Goal: Task Accomplishment & Management: Use online tool/utility

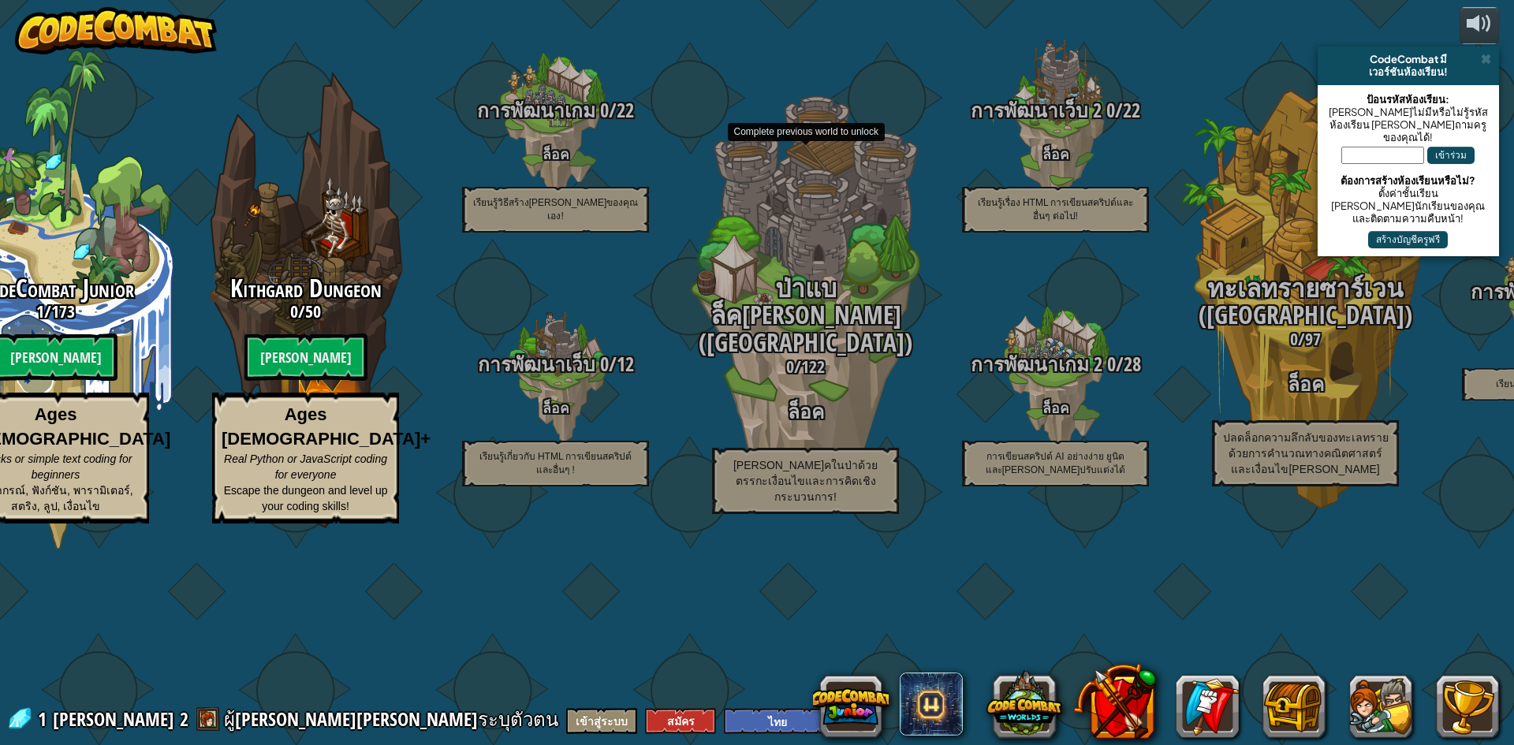
select select "th"
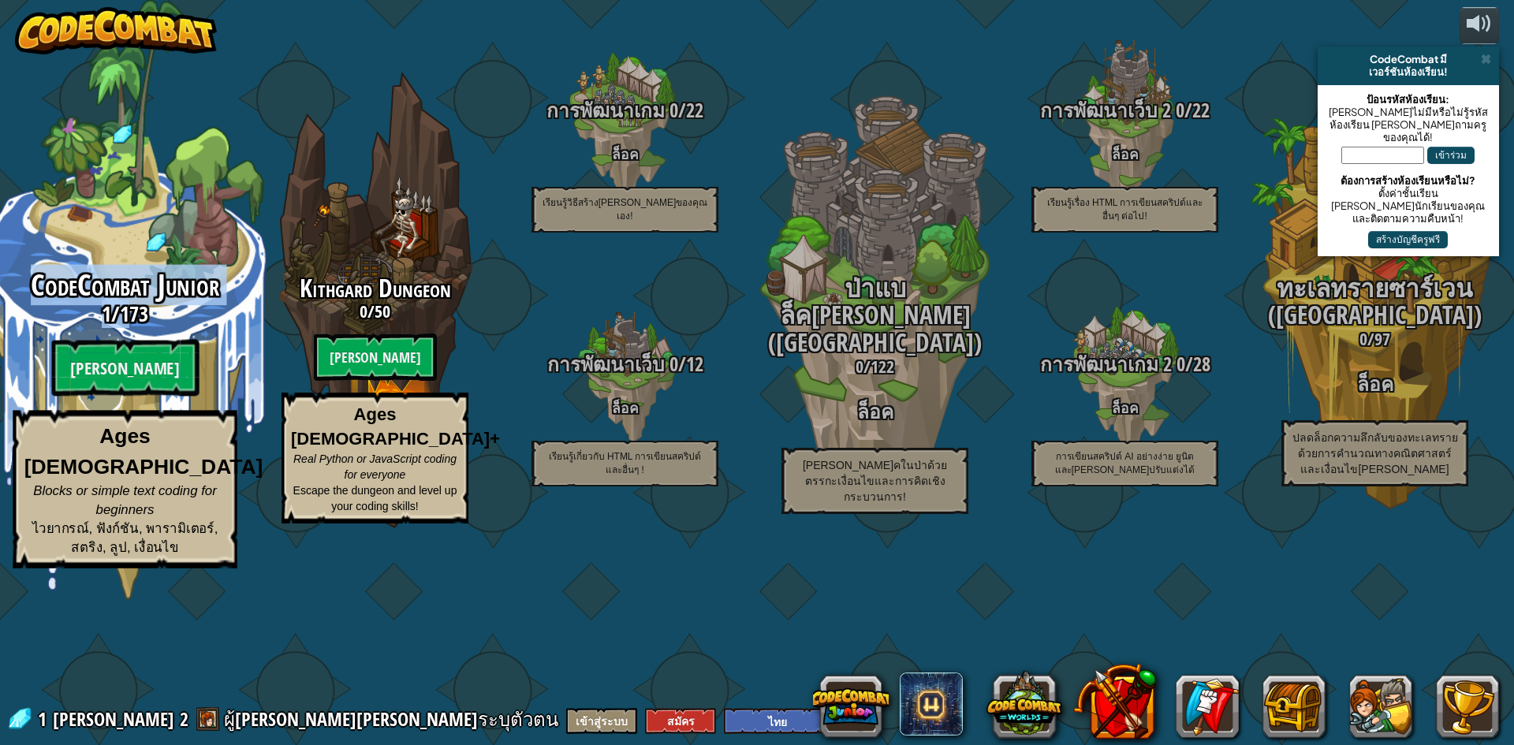
drag, startPoint x: 109, startPoint y: 375, endPoint x: 80, endPoint y: 334, distance: 49.7
click at [80, 334] on div "CodeCombat Junior 1 / 173 [PERSON_NAME] Ages [DEMOGRAPHIC_DATA] Blocks or simpl…" at bounding box center [125, 300] width 300 height 600
select select "th"
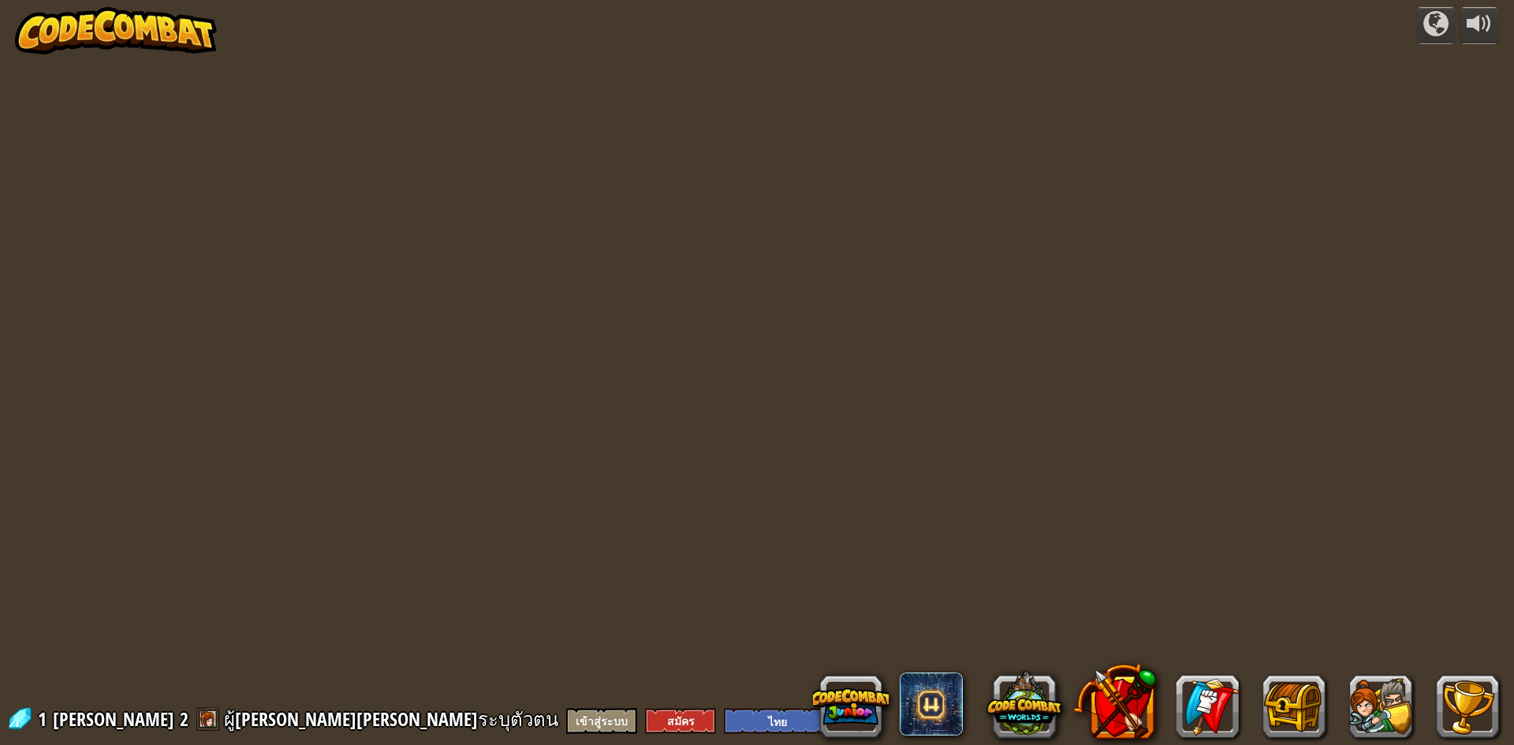
select select "th"
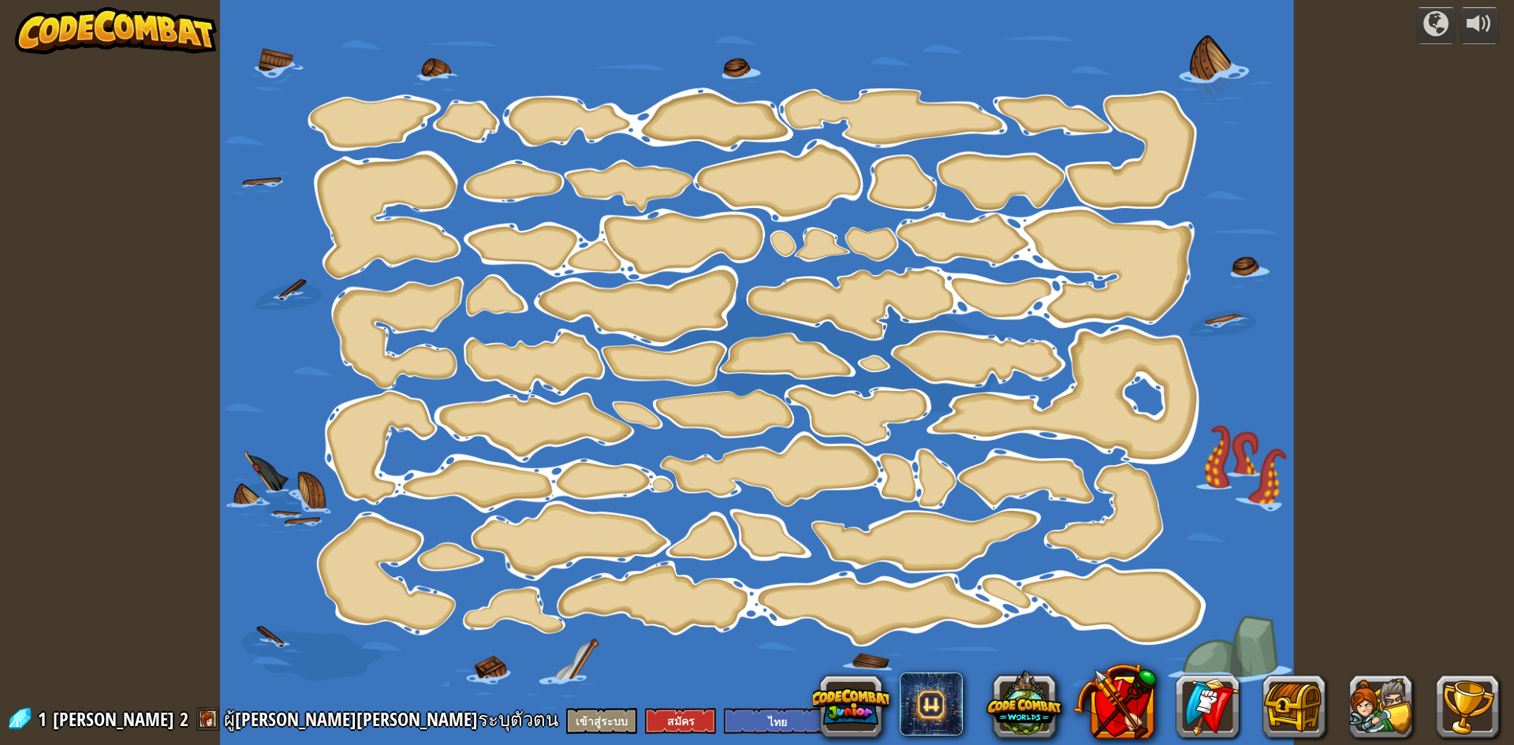
select select "th"
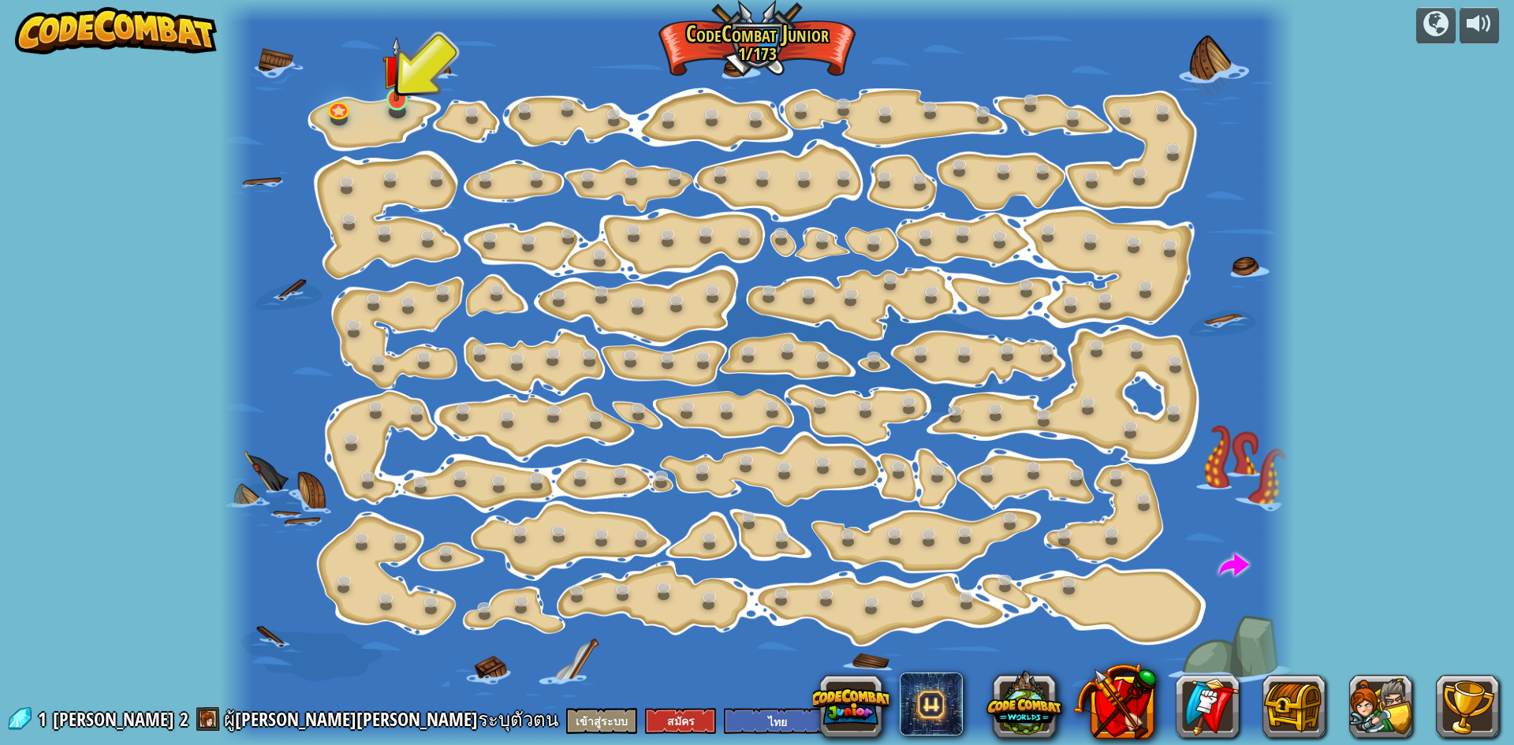
click at [405, 112] on div "เปลี่ยนทีละขั้น (ล็อค) เปลี่ยนค่า argument ของขั้นตอน ไปอย่าง[PERSON_NAME] (ล็อ…" at bounding box center [757, 372] width 1074 height 745
click at [397, 105] on link at bounding box center [397, 99] width 32 height 32
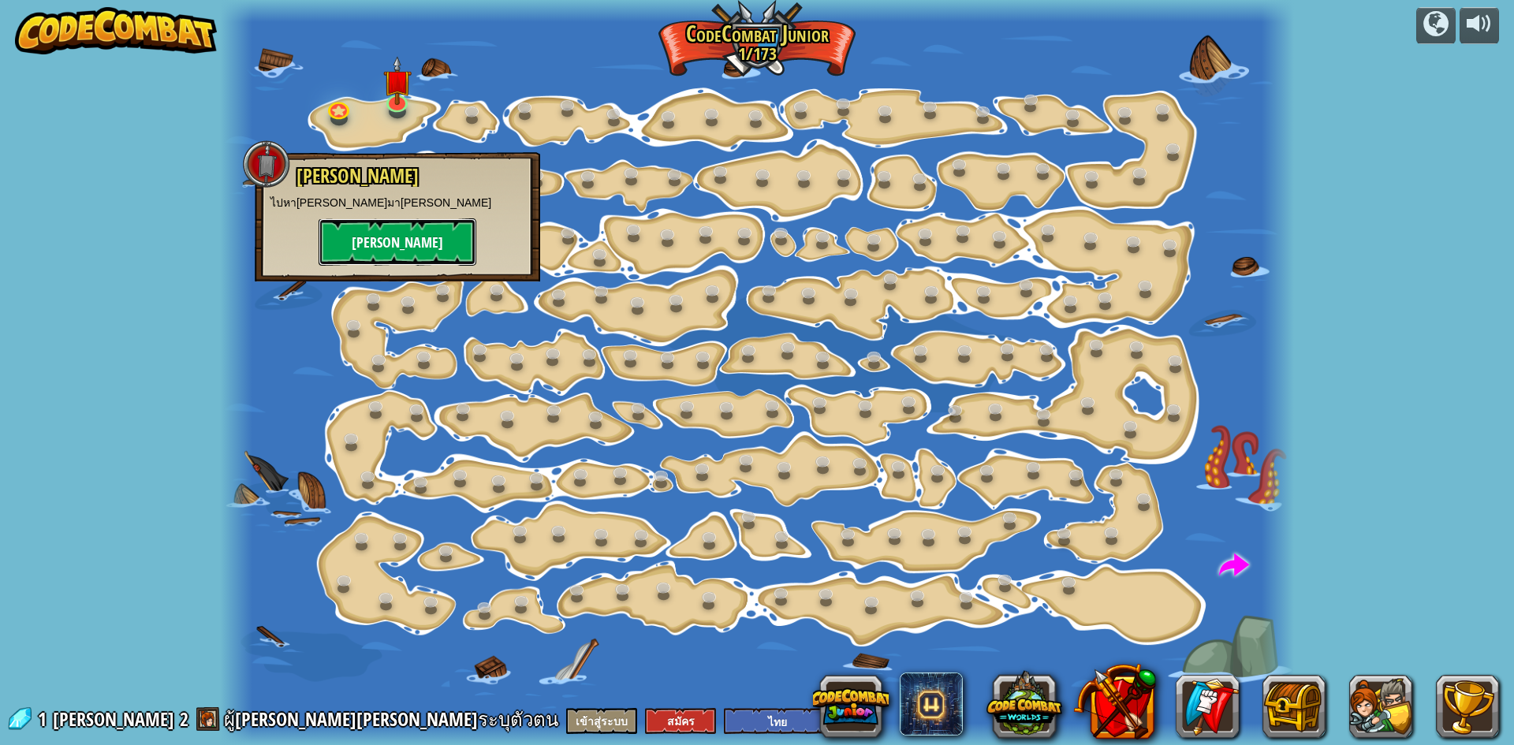
click at [388, 239] on button "[PERSON_NAME]" at bounding box center [398, 241] width 158 height 47
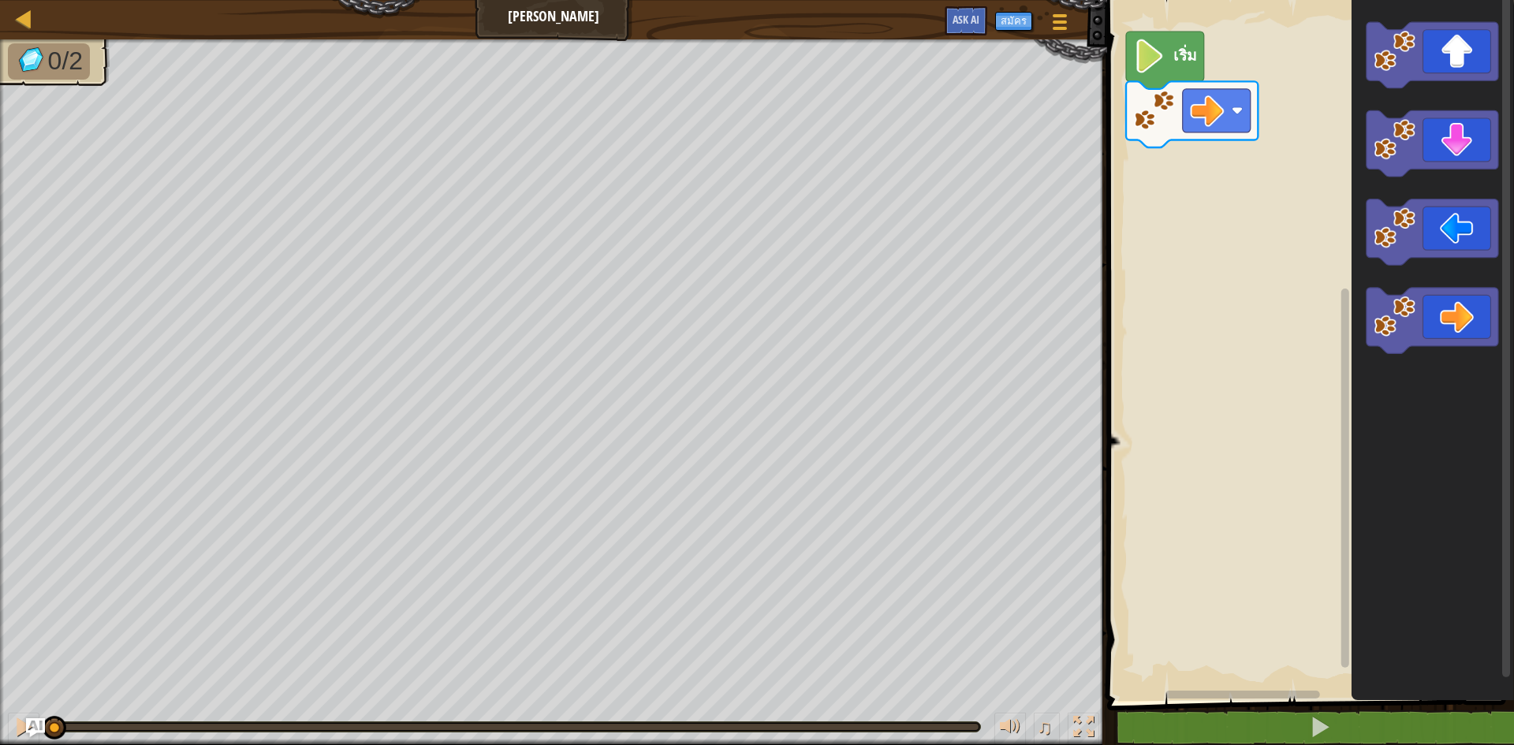
click at [1156, 57] on image "พื้นที่ทำงาน Blockly" at bounding box center [1150, 56] width 32 height 34
click at [1172, 70] on icon "พื้นที่ทำงาน Blockly" at bounding box center [1165, 61] width 78 height 58
click at [1146, 70] on image "พื้นที่ทำงาน Blockly" at bounding box center [1150, 56] width 32 height 34
click at [1170, 173] on div "เริ่ม" at bounding box center [1308, 346] width 412 height 709
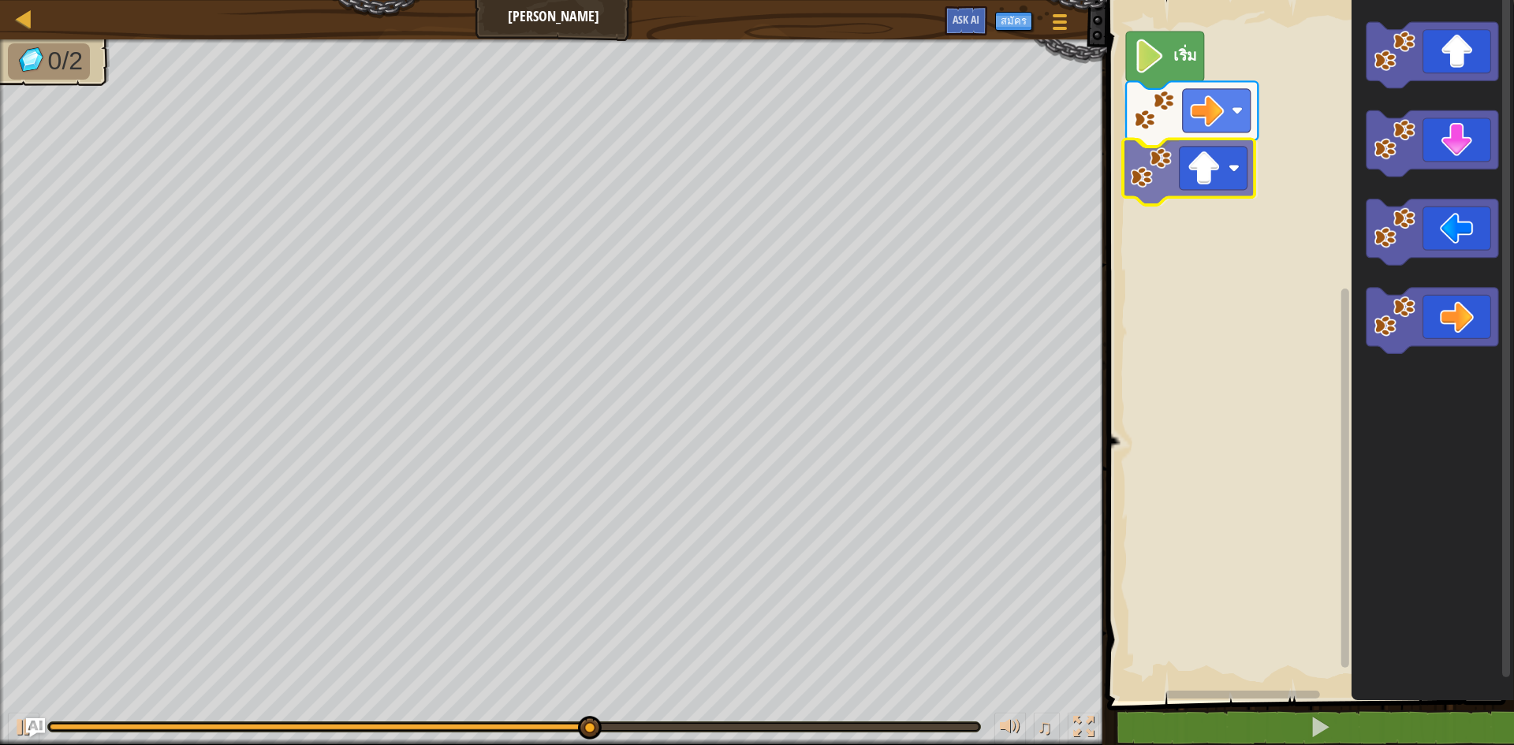
click at [1213, 168] on div "เริ่ม" at bounding box center [1308, 346] width 412 height 709
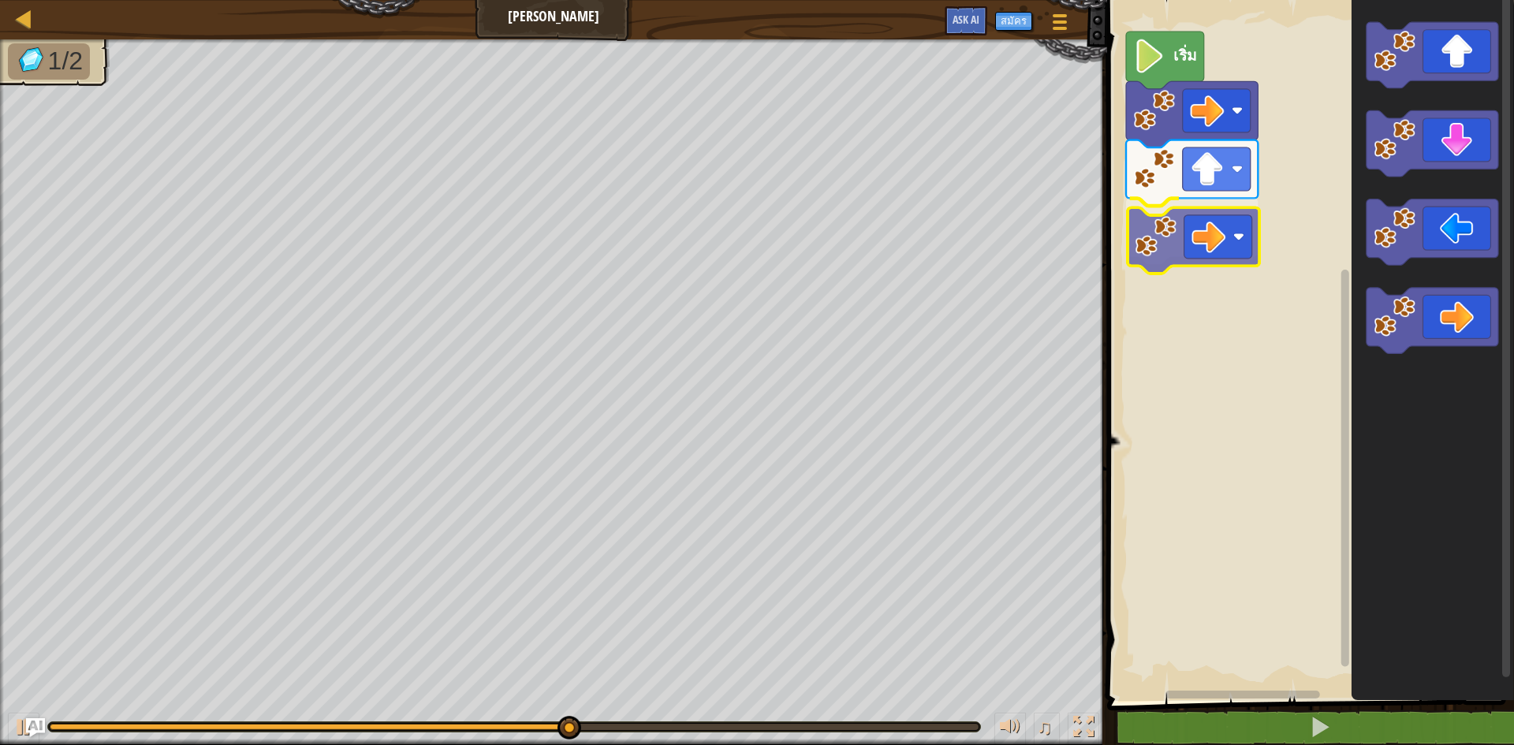
click at [1176, 270] on div "เริ่ม" at bounding box center [1308, 346] width 412 height 709
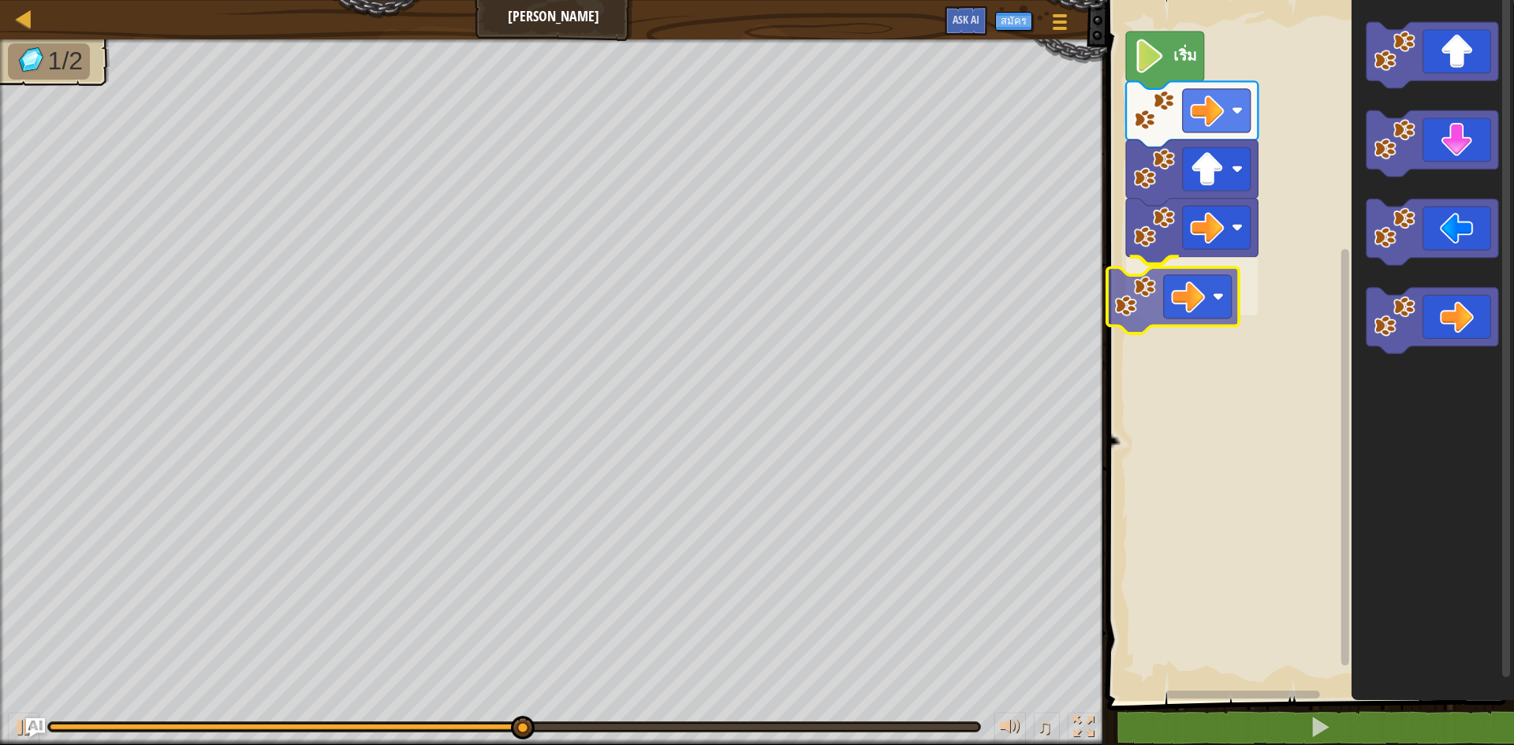
click at [1179, 312] on div "เริ่ม" at bounding box center [1308, 346] width 412 height 709
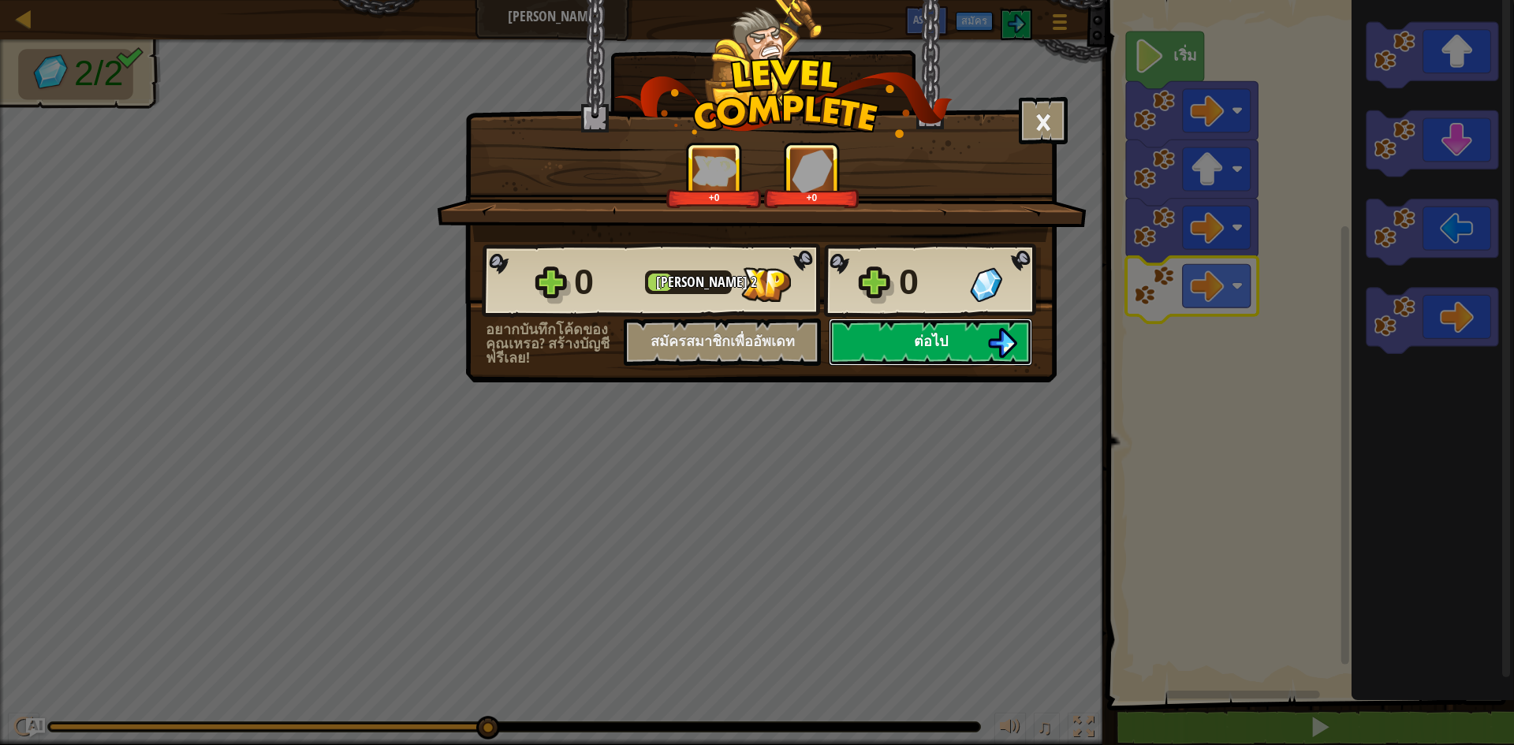
click at [997, 336] on img at bounding box center [1002, 343] width 30 height 30
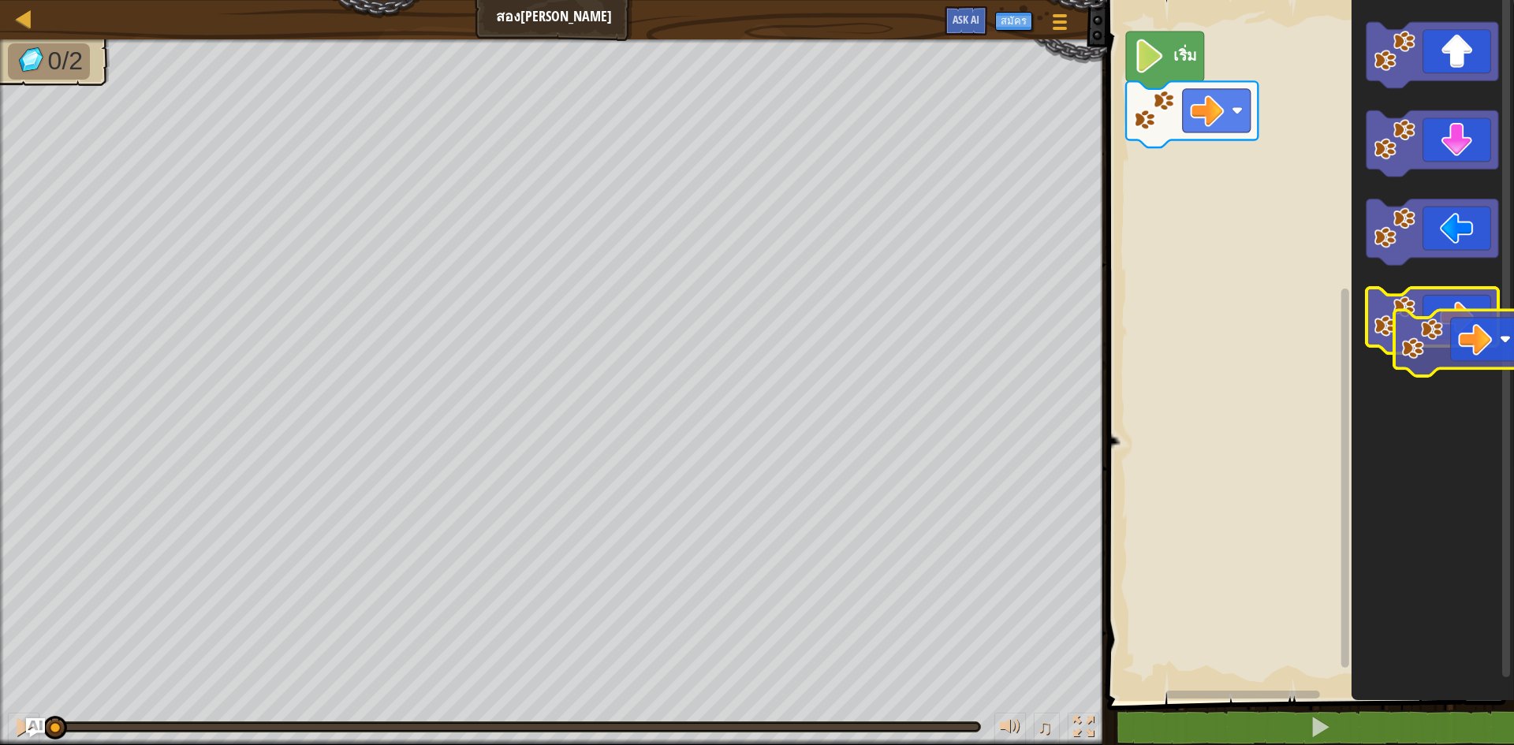
click at [1476, 352] on g "พื้นที่ทำงาน Blockly" at bounding box center [1432, 188] width 132 height 332
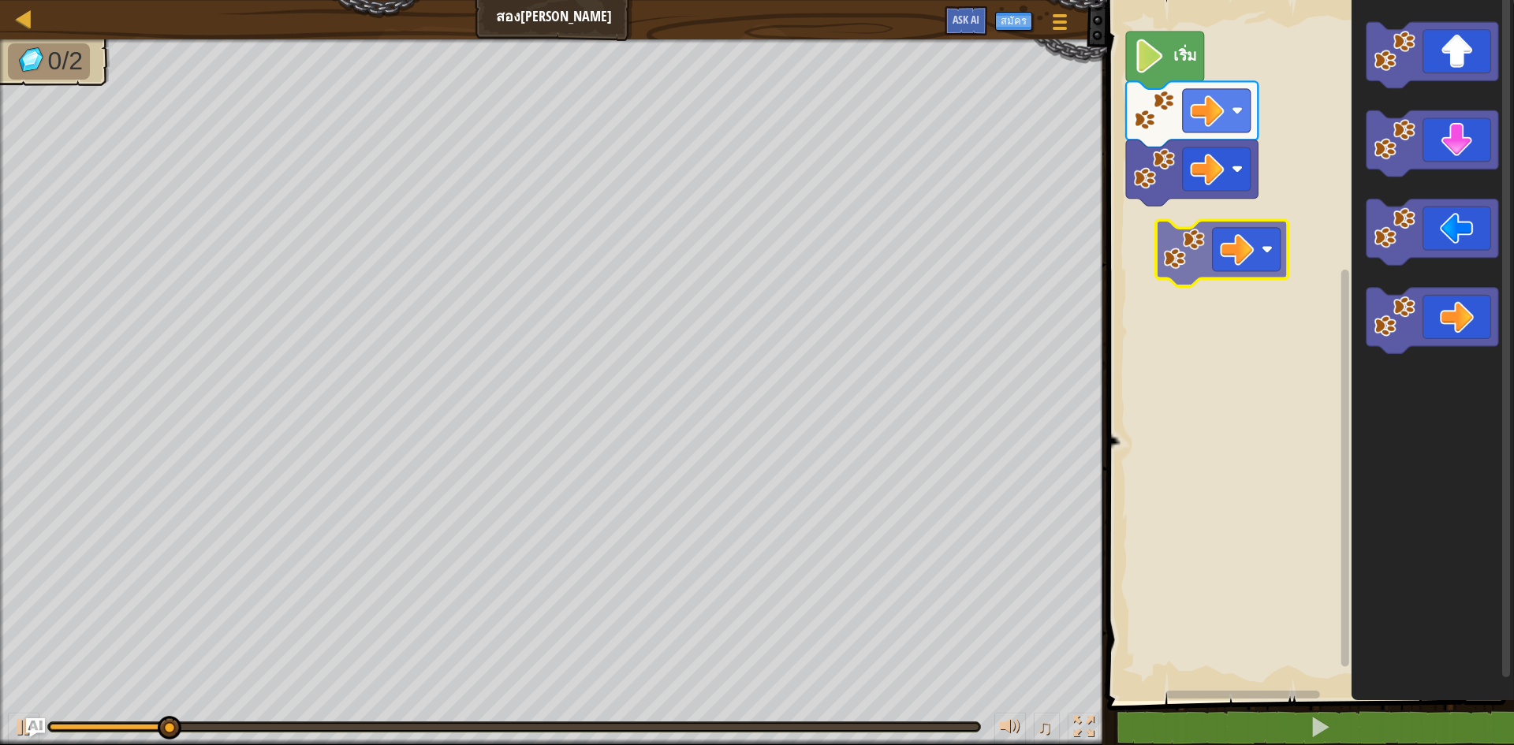
click at [1208, 226] on div "เริ่ม" at bounding box center [1308, 346] width 412 height 709
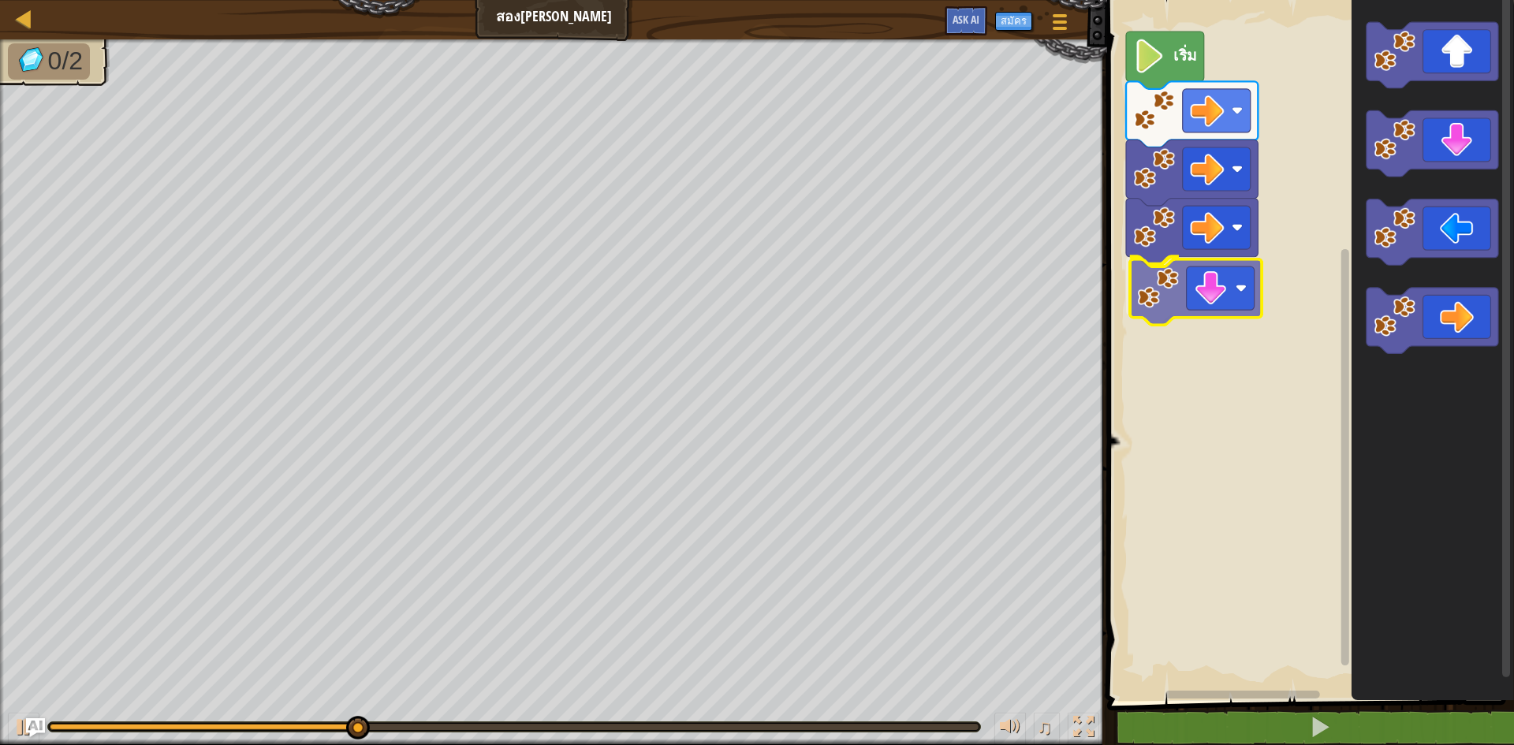
click at [1218, 294] on div "เริ่ม" at bounding box center [1308, 346] width 412 height 709
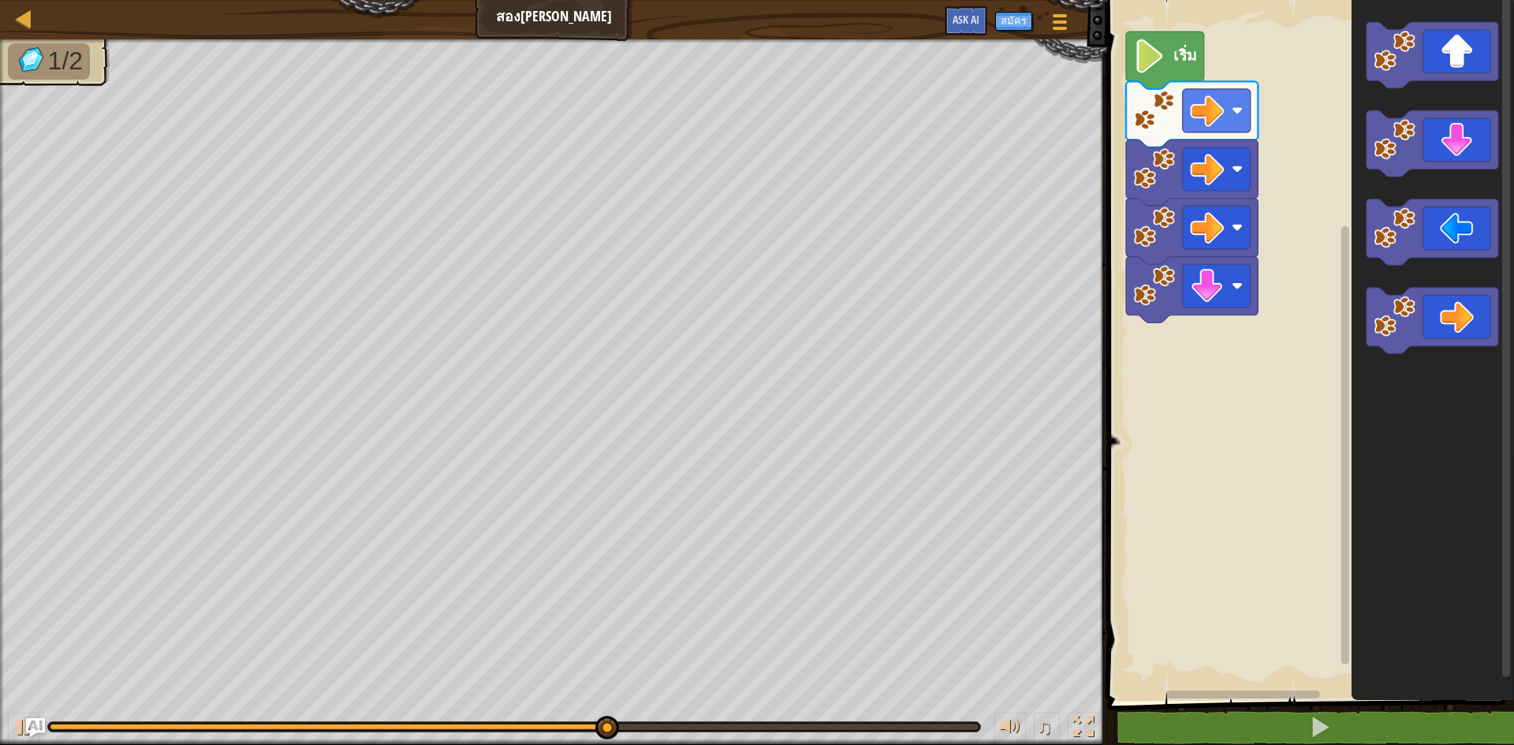
click at [1258, 274] on div "เริ่ม" at bounding box center [1308, 346] width 412 height 709
click at [1228, 252] on div "เริ่ม" at bounding box center [1308, 346] width 412 height 709
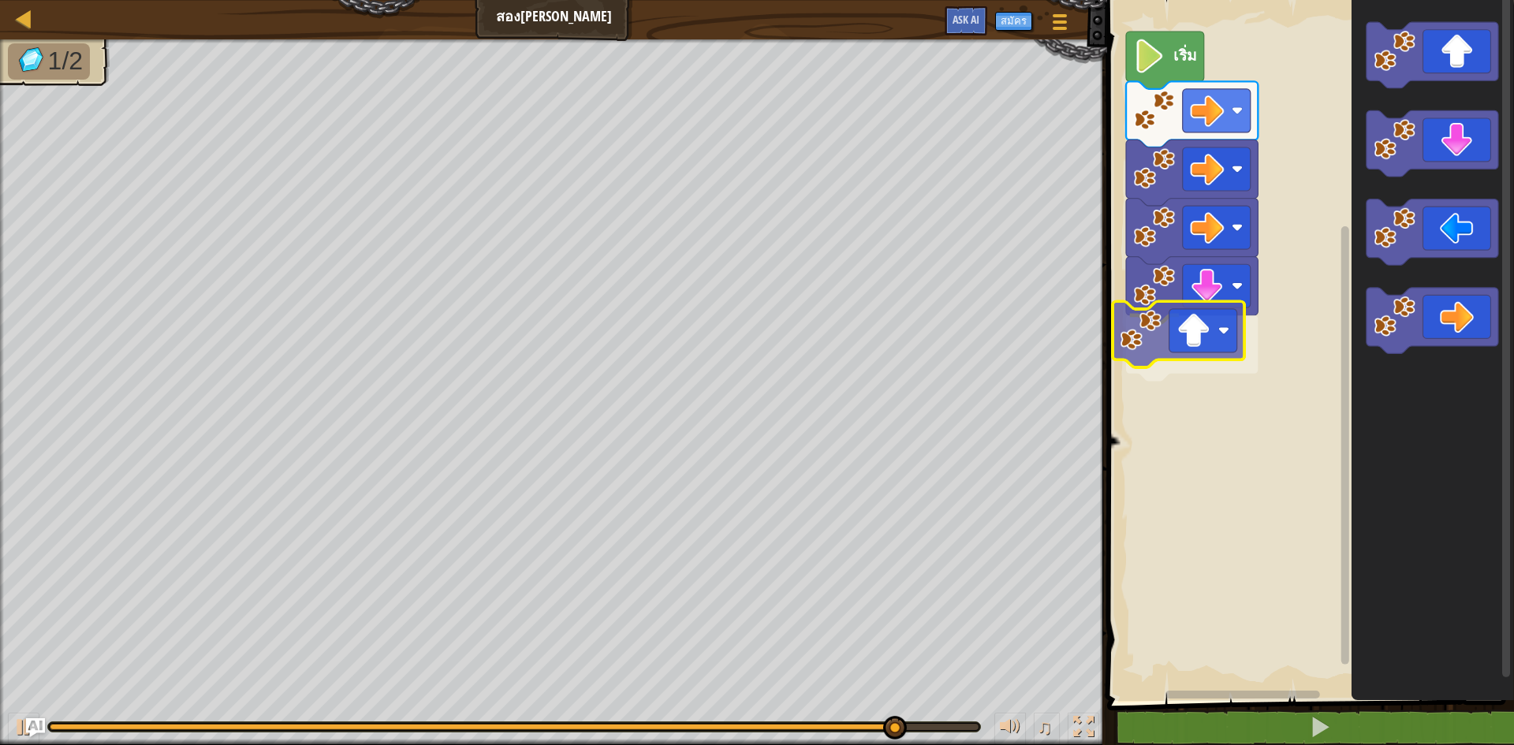
click at [1172, 341] on div "เริ่ม" at bounding box center [1308, 346] width 412 height 709
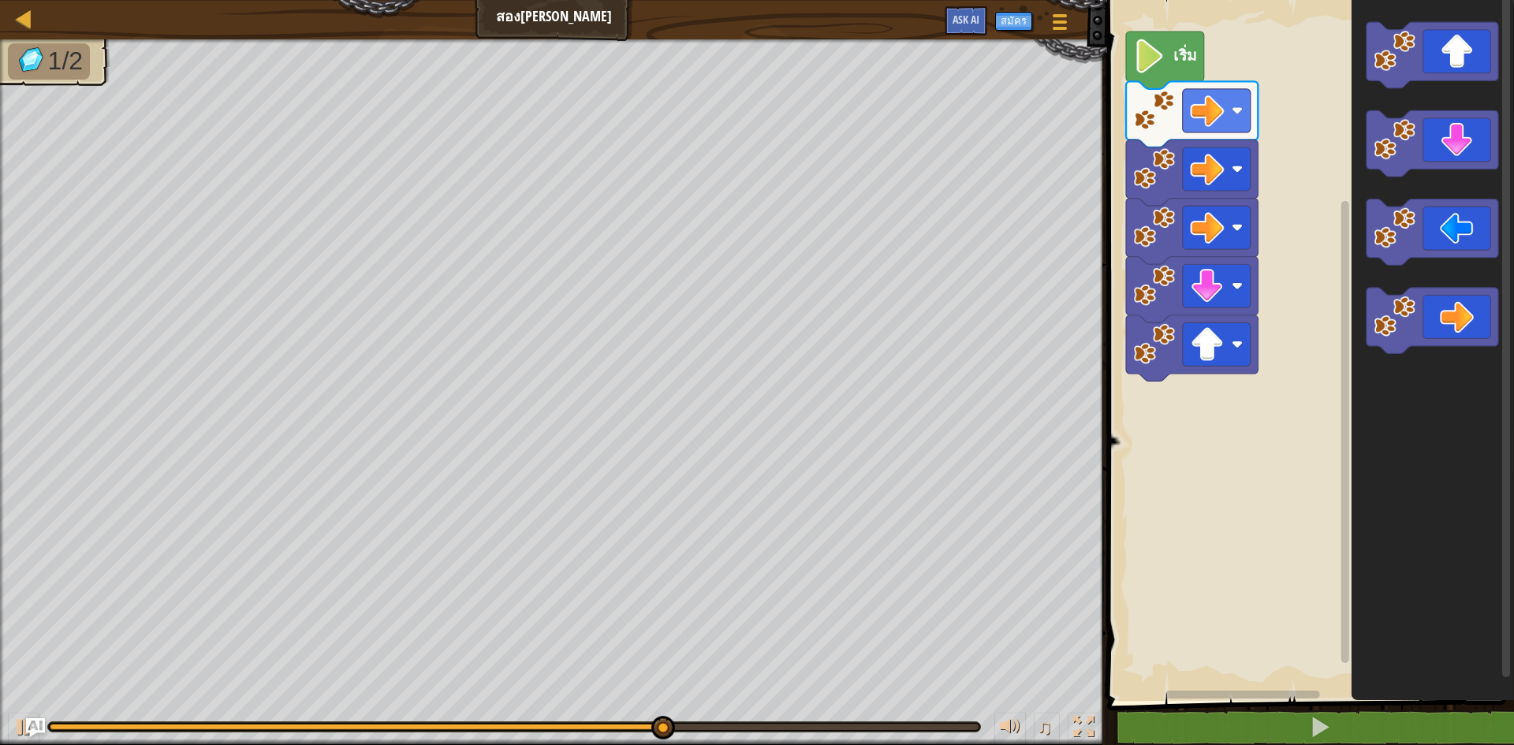
click at [1267, 270] on div "เริ่ม" at bounding box center [1308, 346] width 412 height 709
click at [1213, 297] on div "เริ่ม" at bounding box center [1308, 346] width 412 height 709
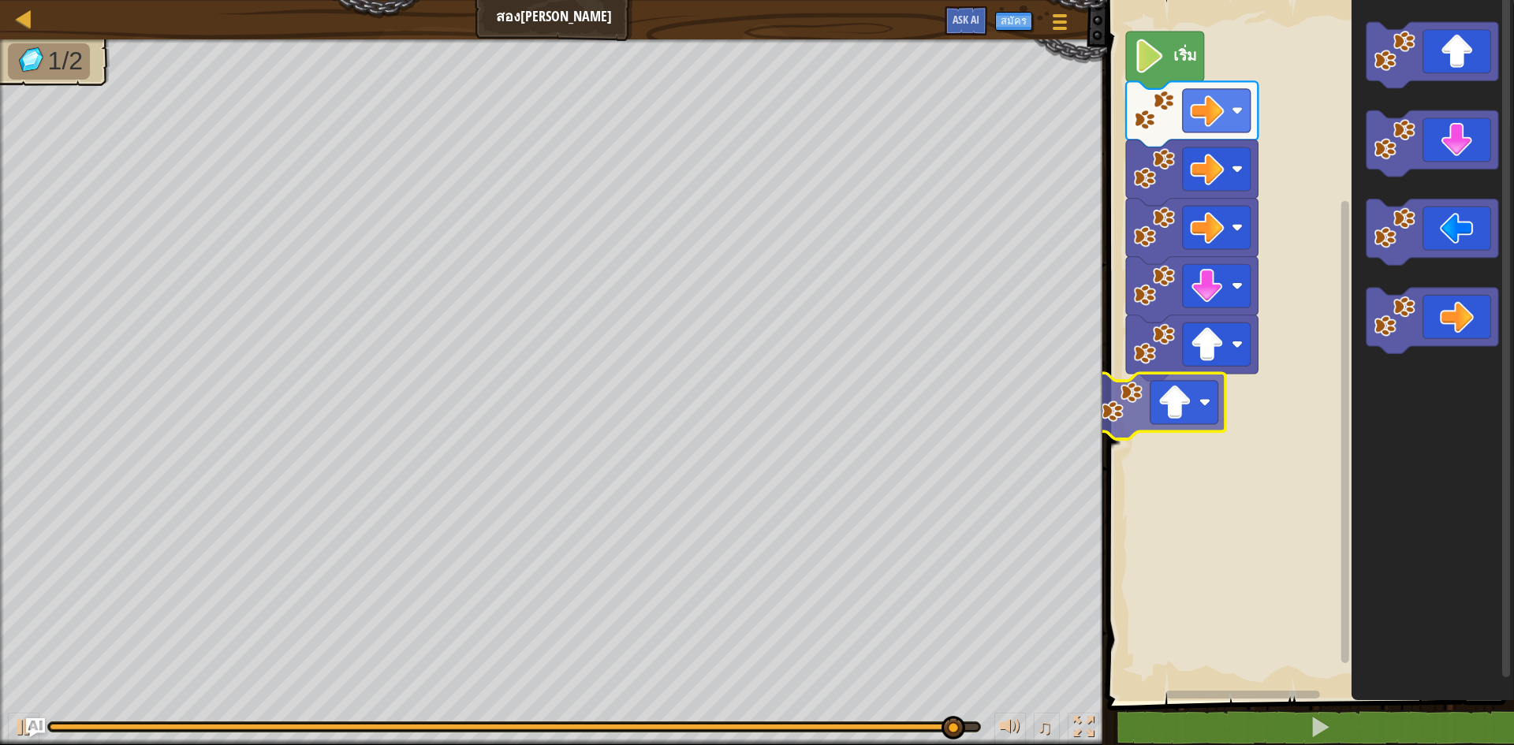
click at [1182, 397] on div "เริ่ม" at bounding box center [1308, 346] width 412 height 709
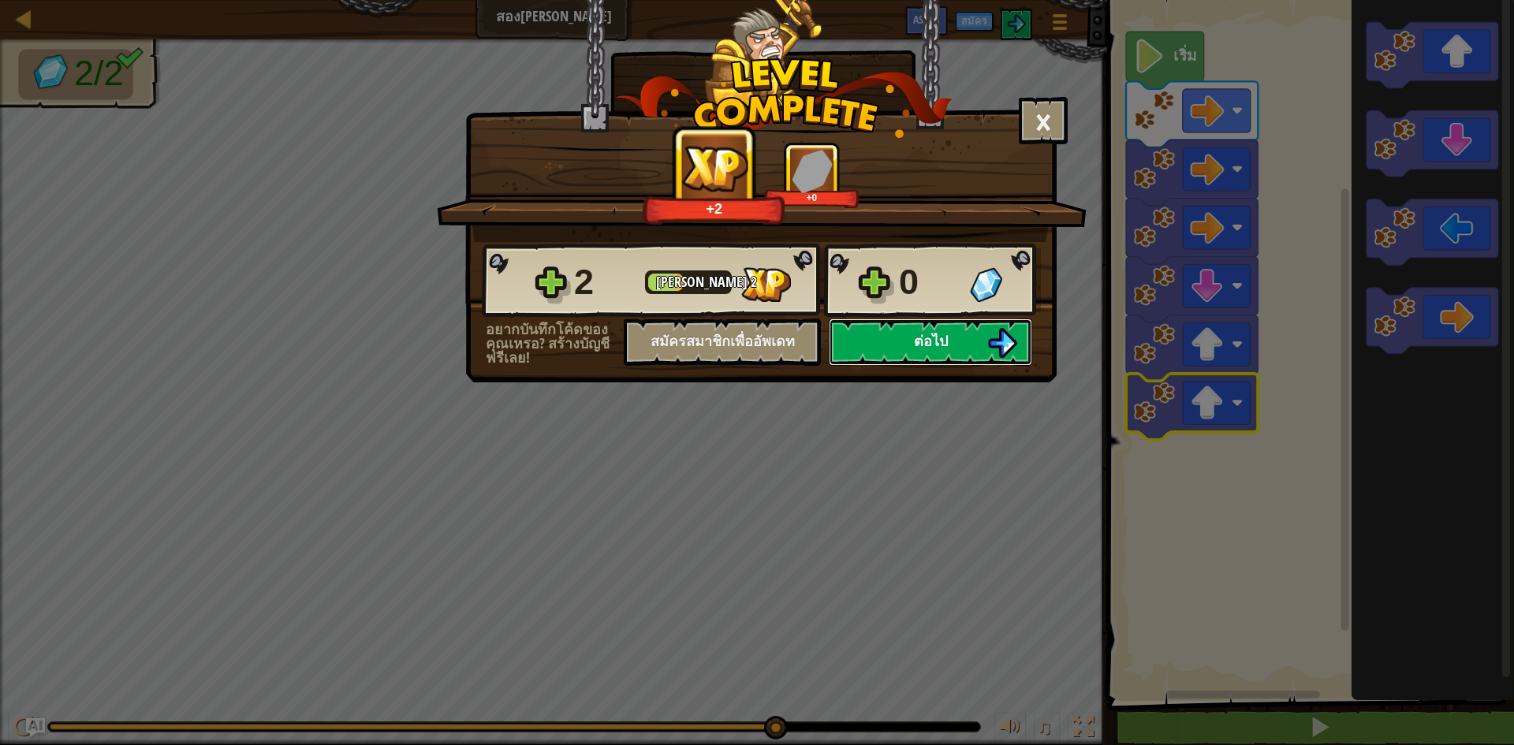
click at [906, 356] on button "ต่อไป" at bounding box center [930, 342] width 203 height 47
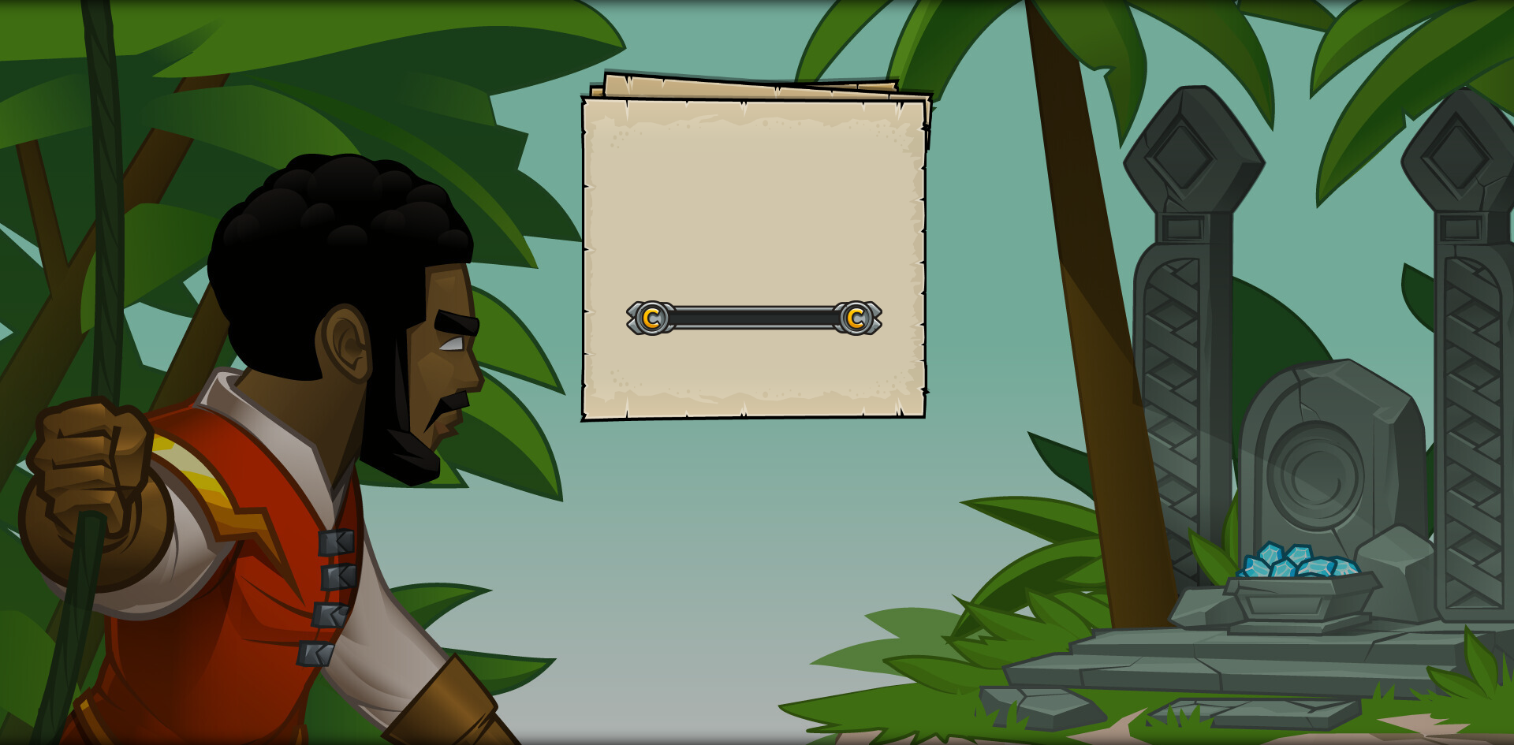
click at [829, 314] on div at bounding box center [754, 317] width 256 height 35
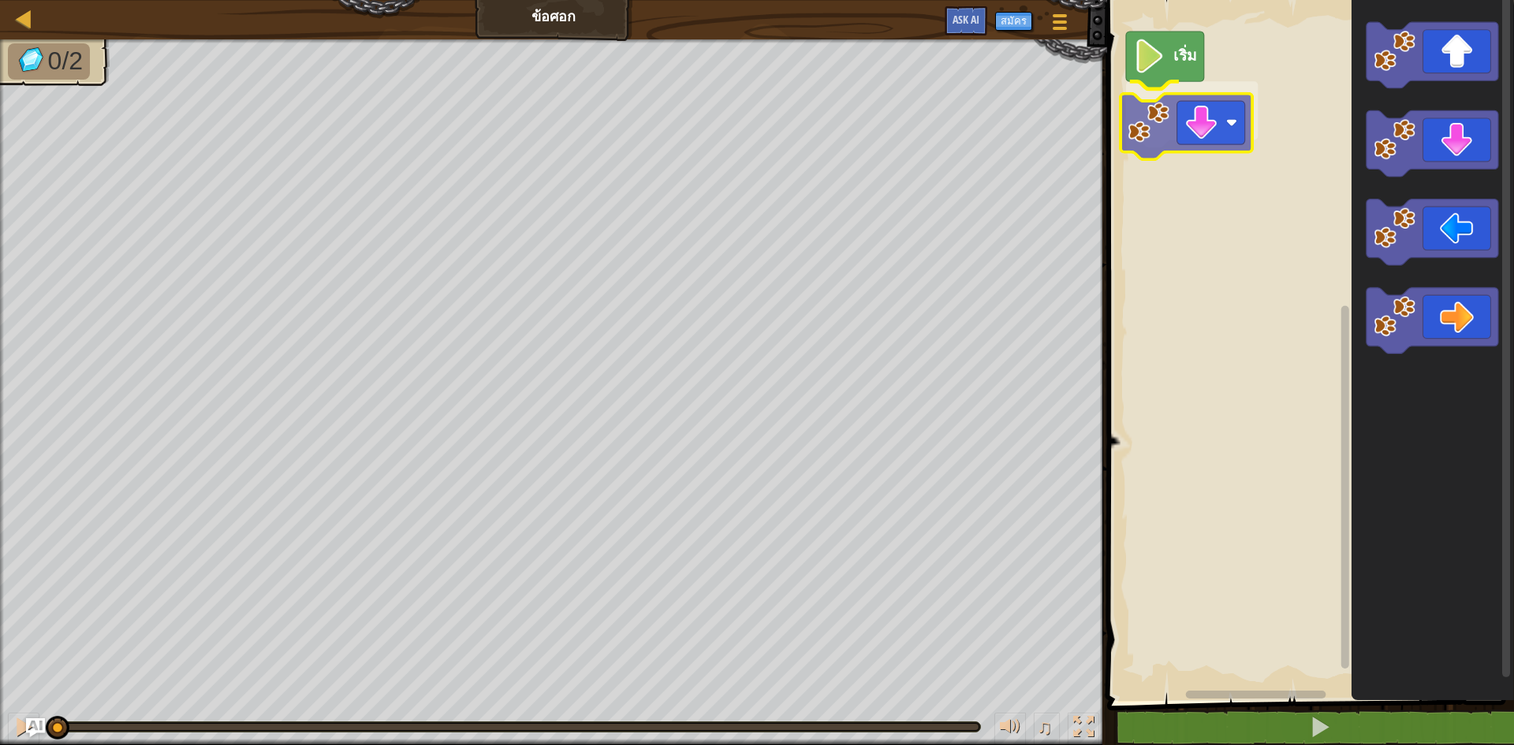
click at [1195, 128] on div "เริ่ม" at bounding box center [1308, 346] width 412 height 709
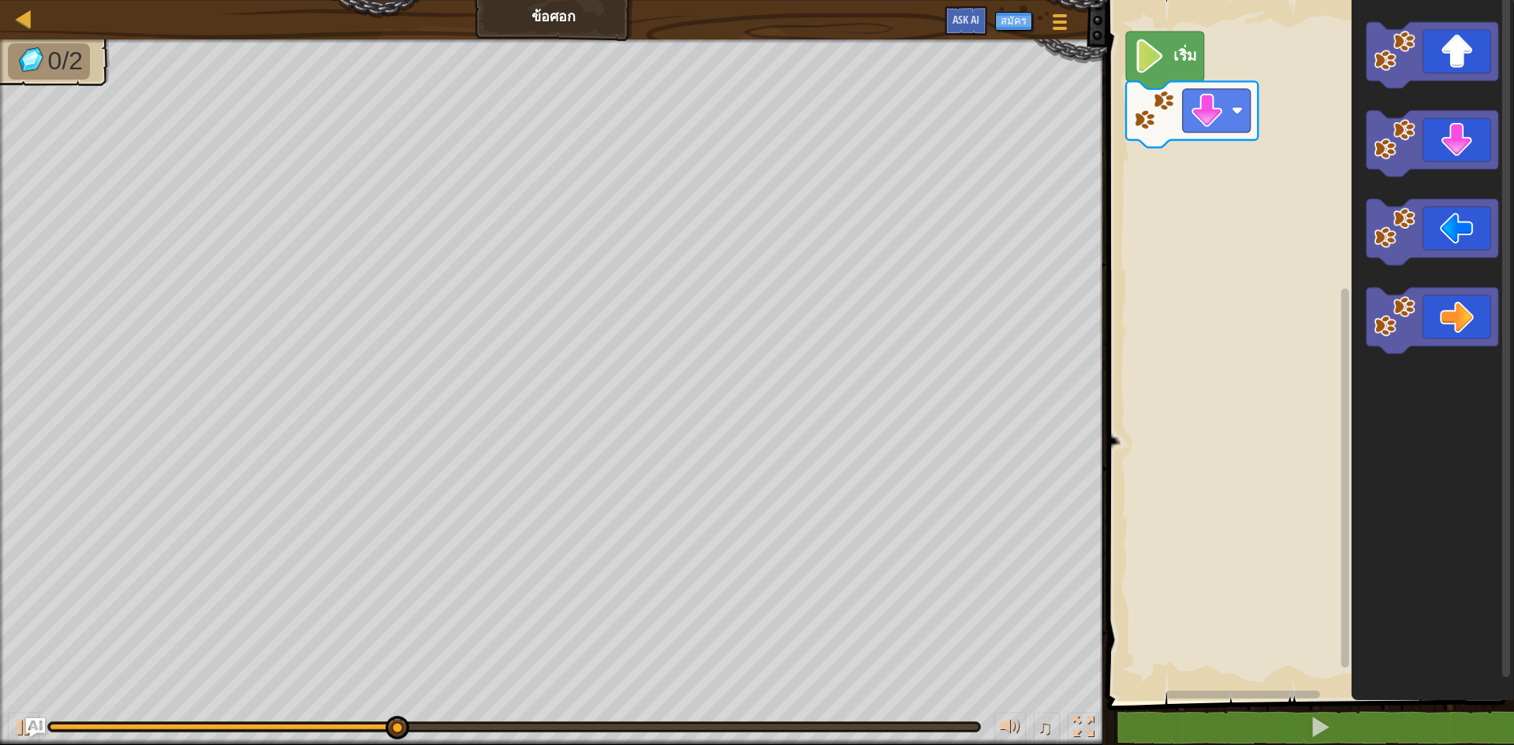
click at [1180, 48] on text "เริ่ม" at bounding box center [1185, 54] width 24 height 21
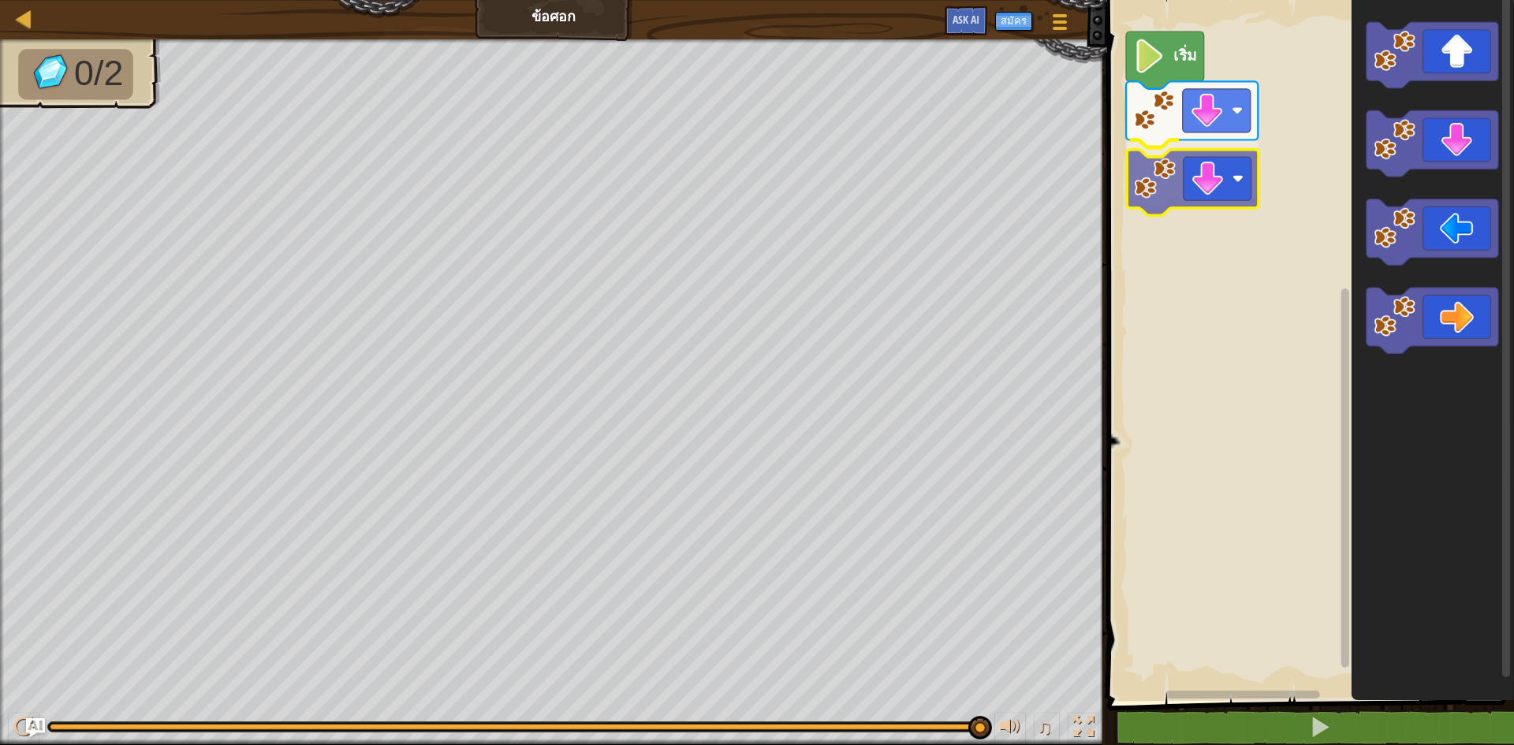
click at [1191, 191] on div "เริ่ม" at bounding box center [1308, 346] width 412 height 709
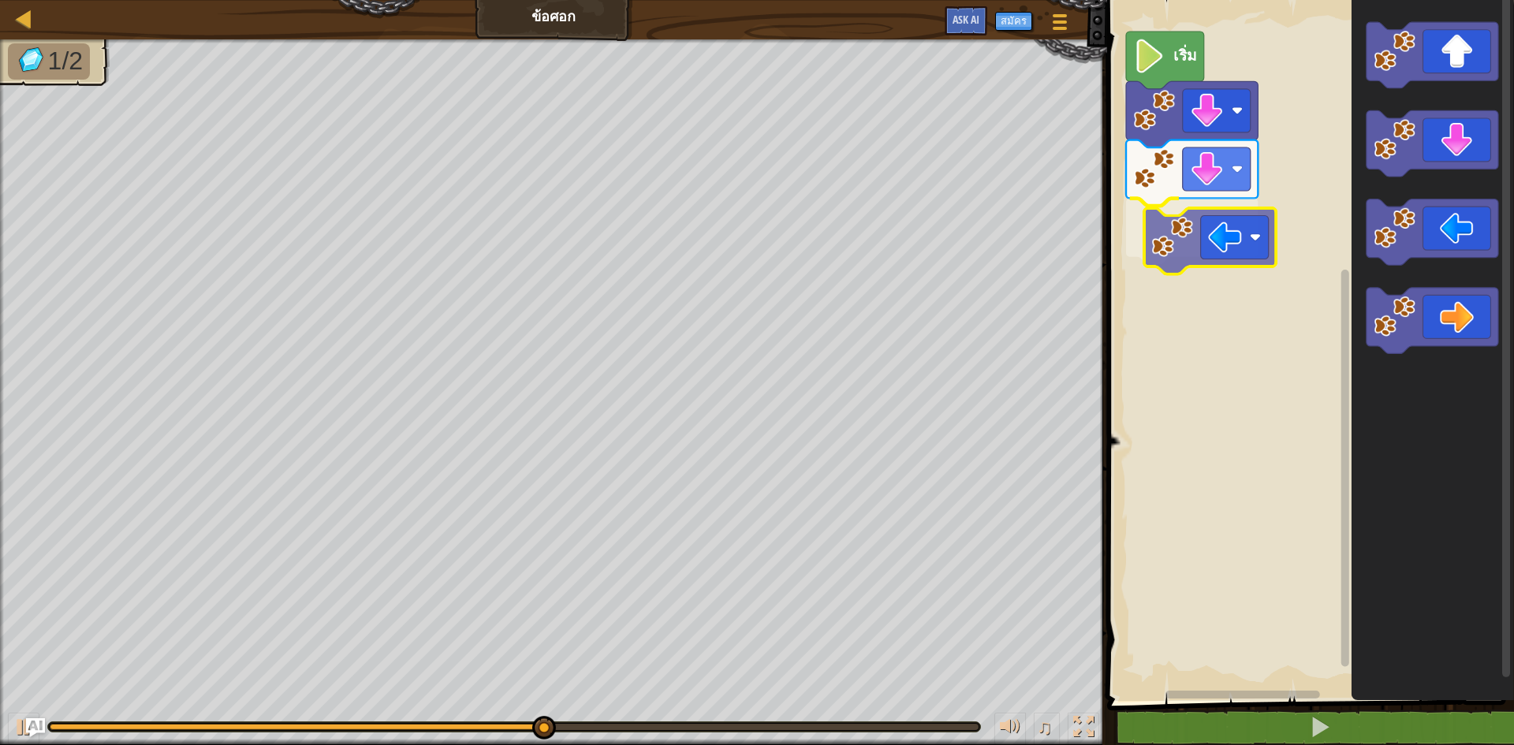
click at [1208, 241] on div "เริ่ม" at bounding box center [1308, 346] width 412 height 709
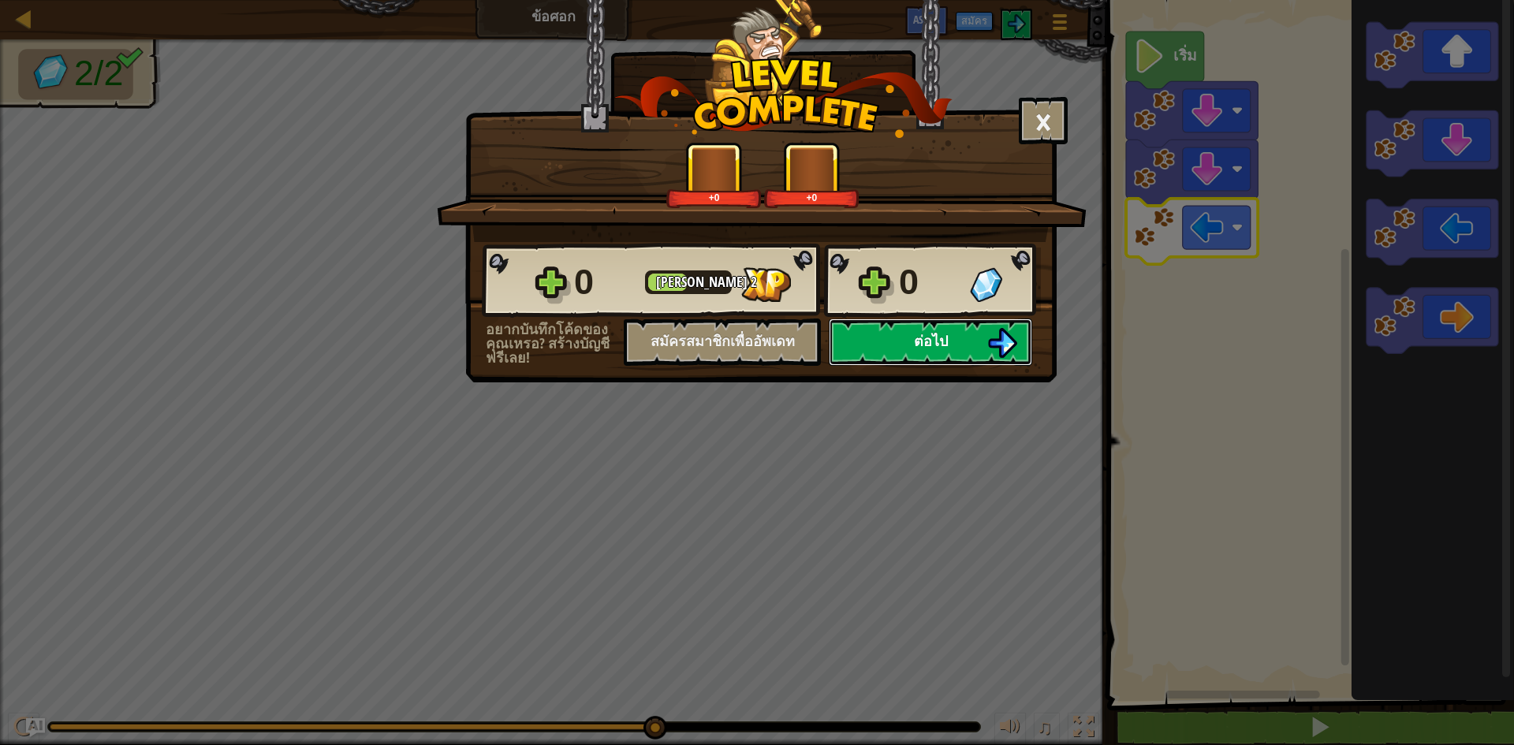
click at [941, 340] on span "ต่อไป" at bounding box center [931, 341] width 34 height 20
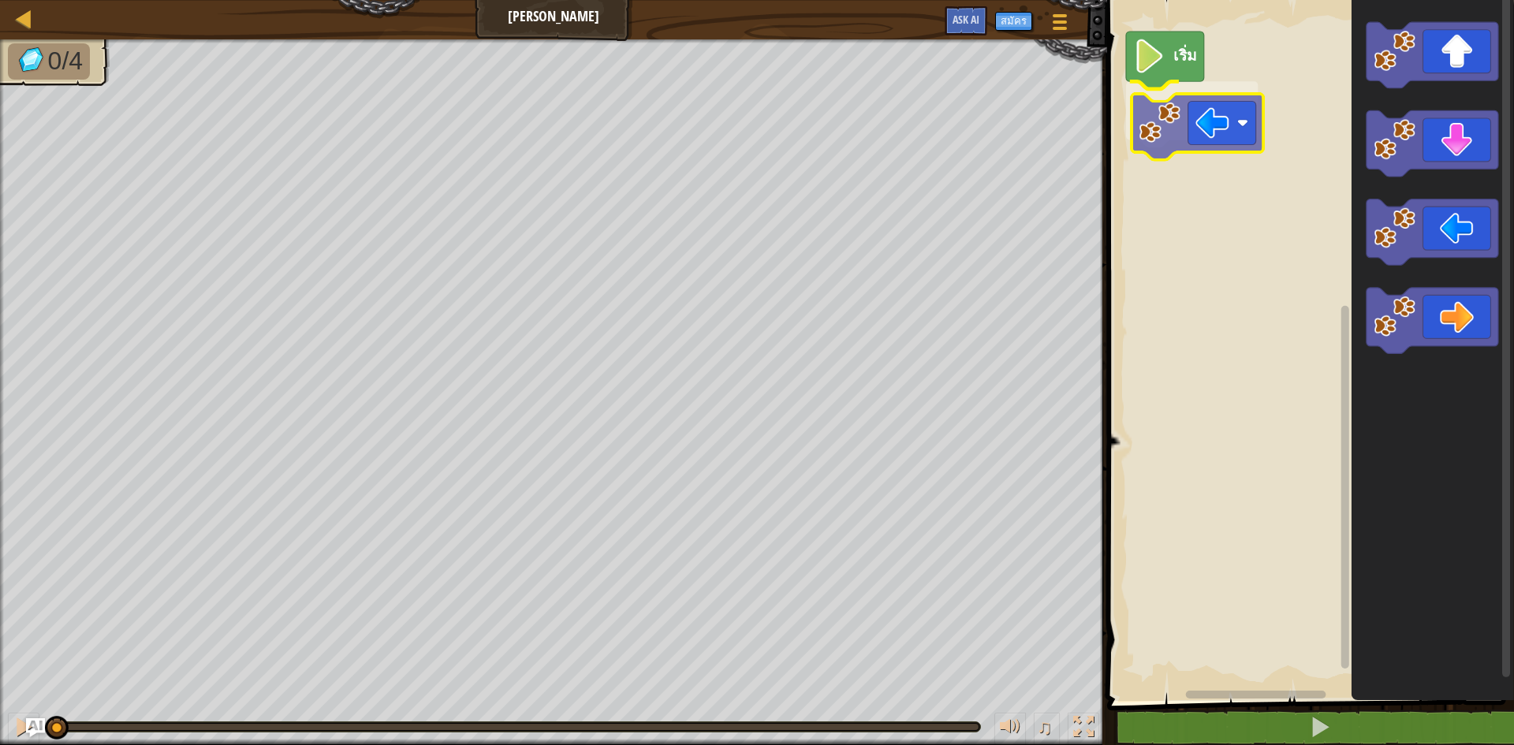
click at [1157, 145] on div "เริ่ม" at bounding box center [1308, 346] width 412 height 709
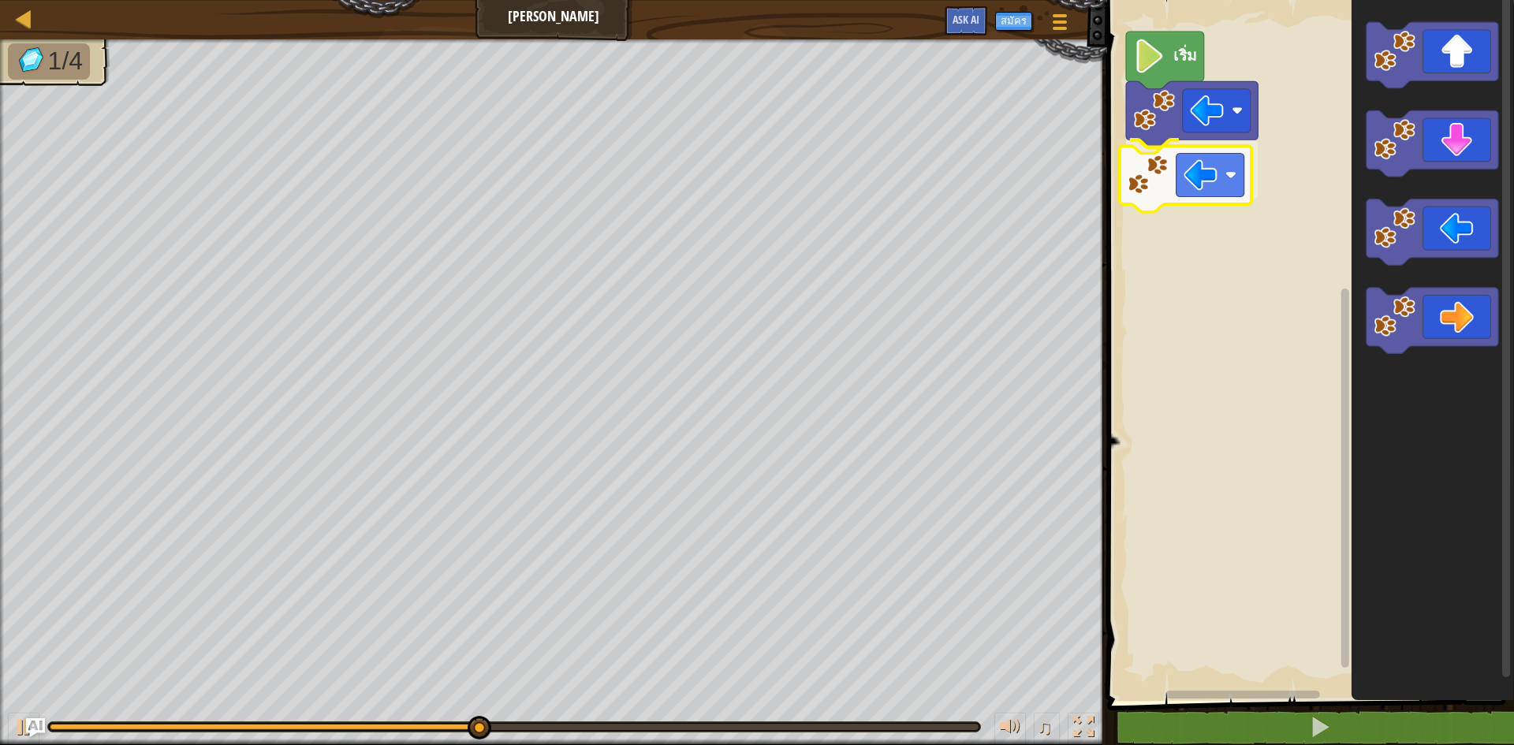
click at [1164, 200] on div "เริ่ม" at bounding box center [1308, 346] width 412 height 709
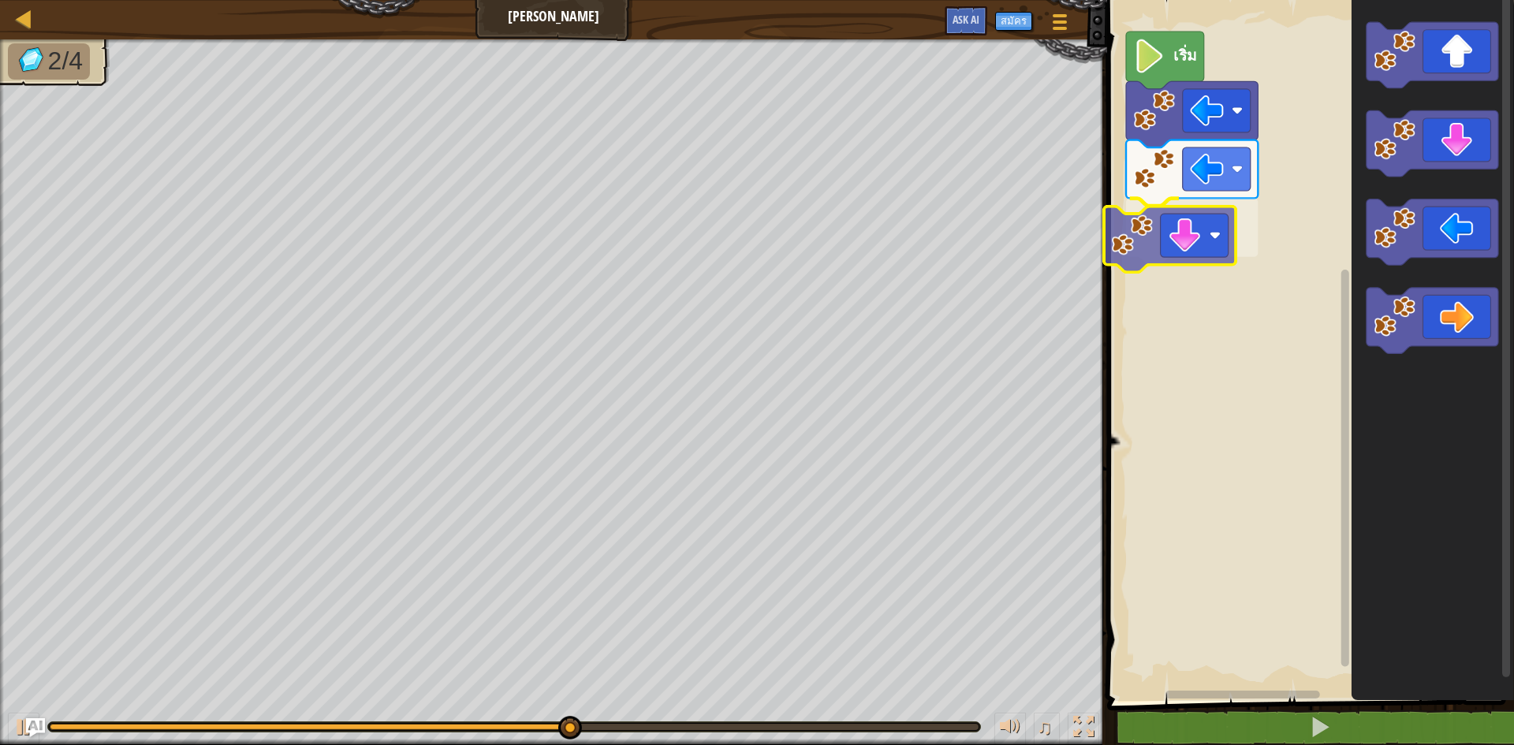
click at [1184, 244] on div "เริ่ม" at bounding box center [1308, 346] width 412 height 709
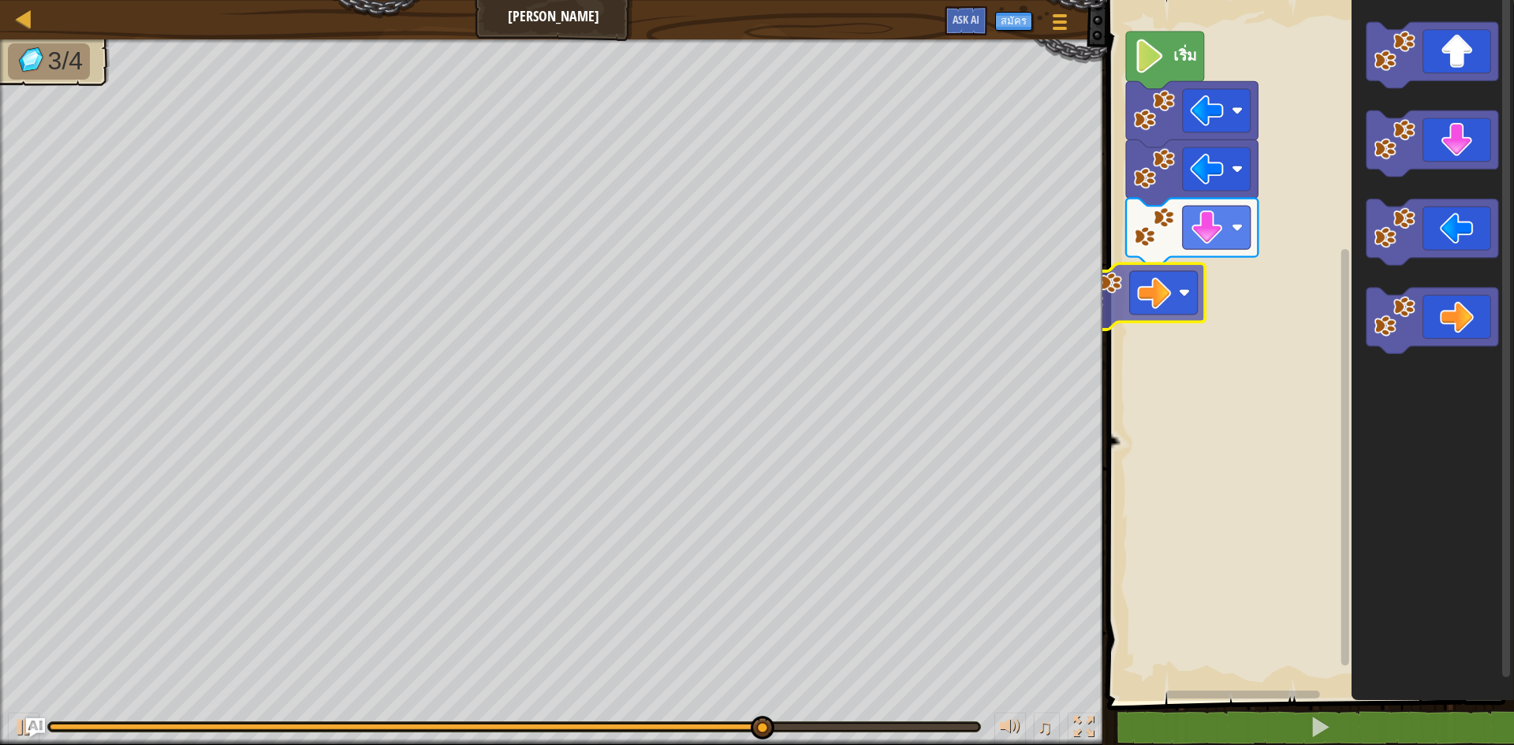
click at [1128, 284] on div "เริ่ม" at bounding box center [1308, 346] width 412 height 709
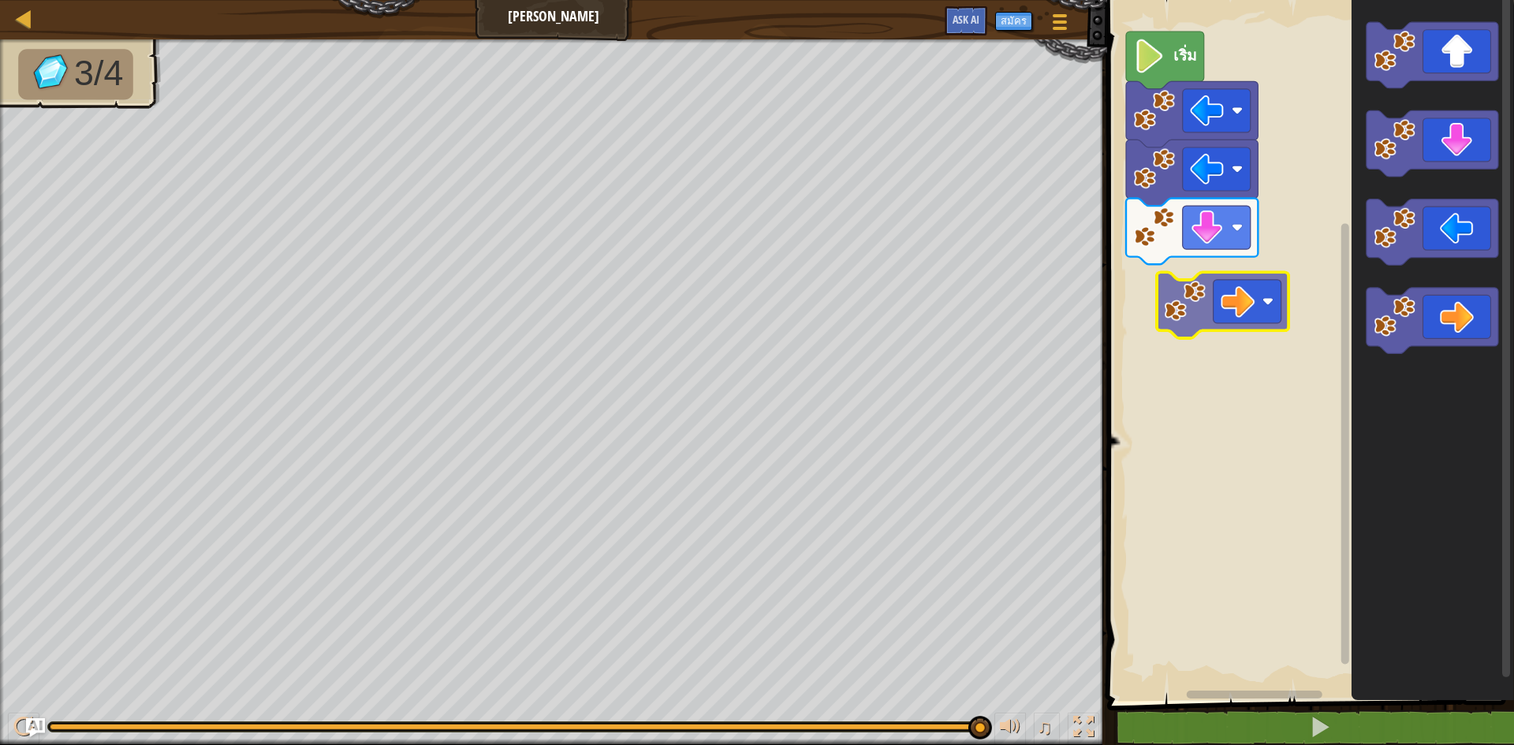
click at [1231, 295] on div "เริ่ม" at bounding box center [1308, 346] width 412 height 709
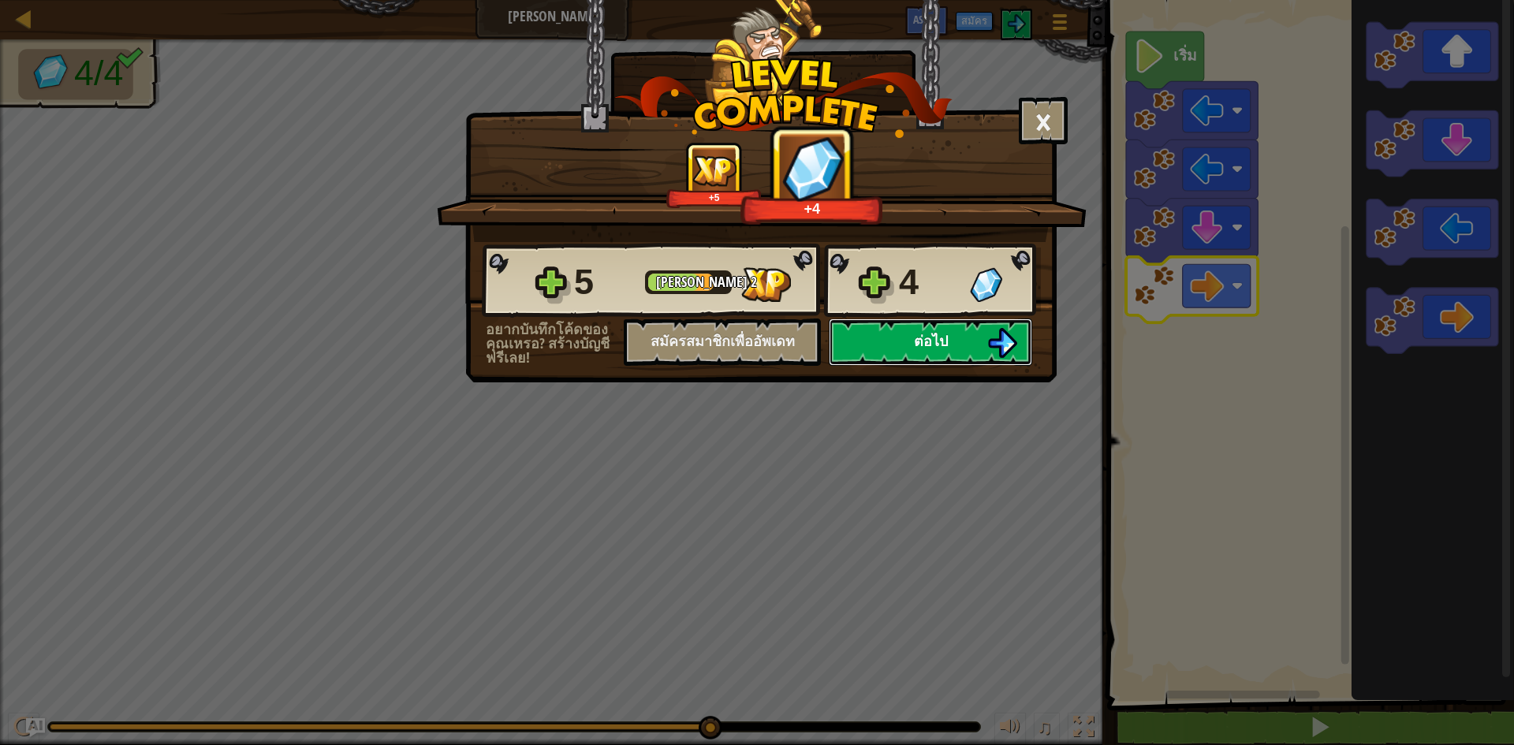
click at [975, 334] on button "ต่อไป" at bounding box center [930, 342] width 203 height 47
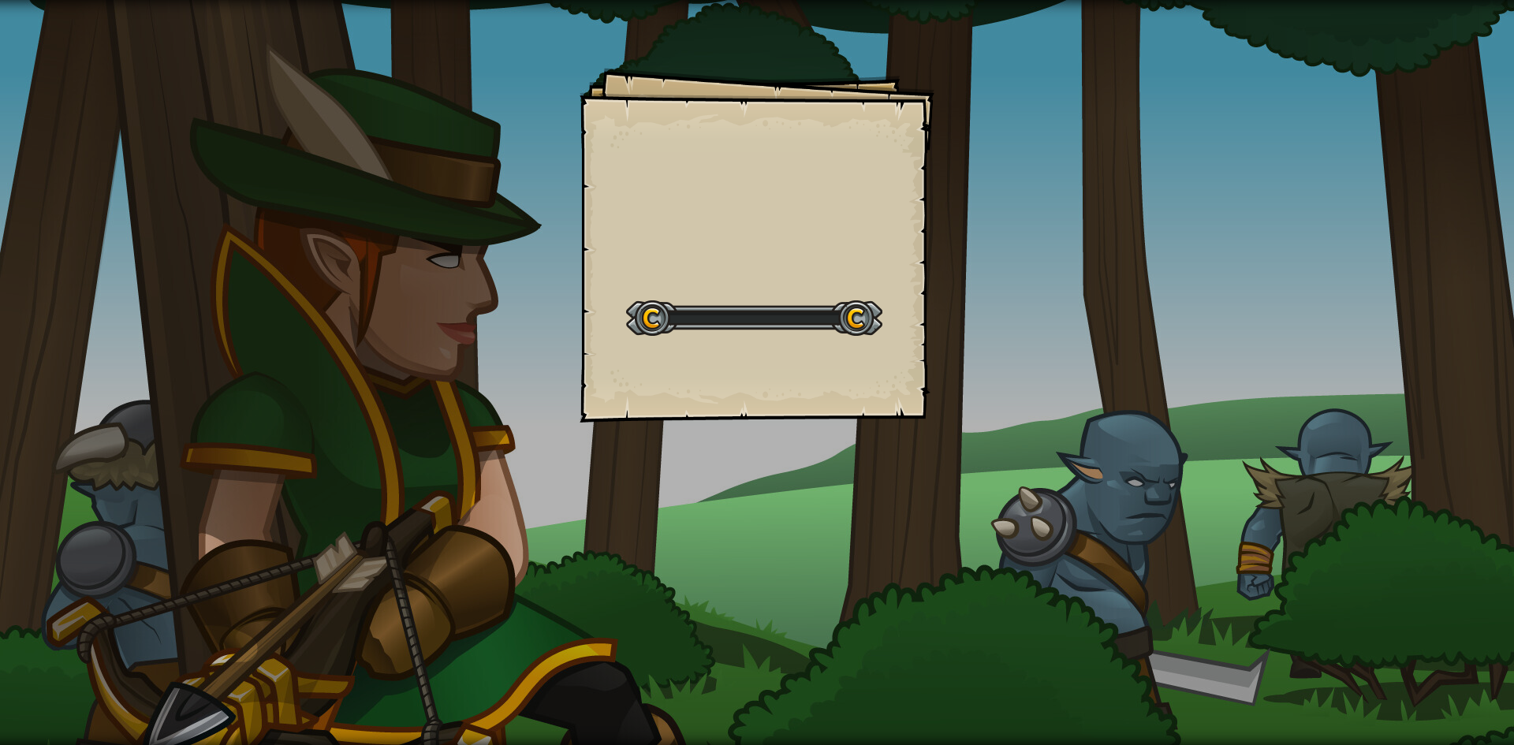
click at [818, 308] on div at bounding box center [754, 317] width 256 height 35
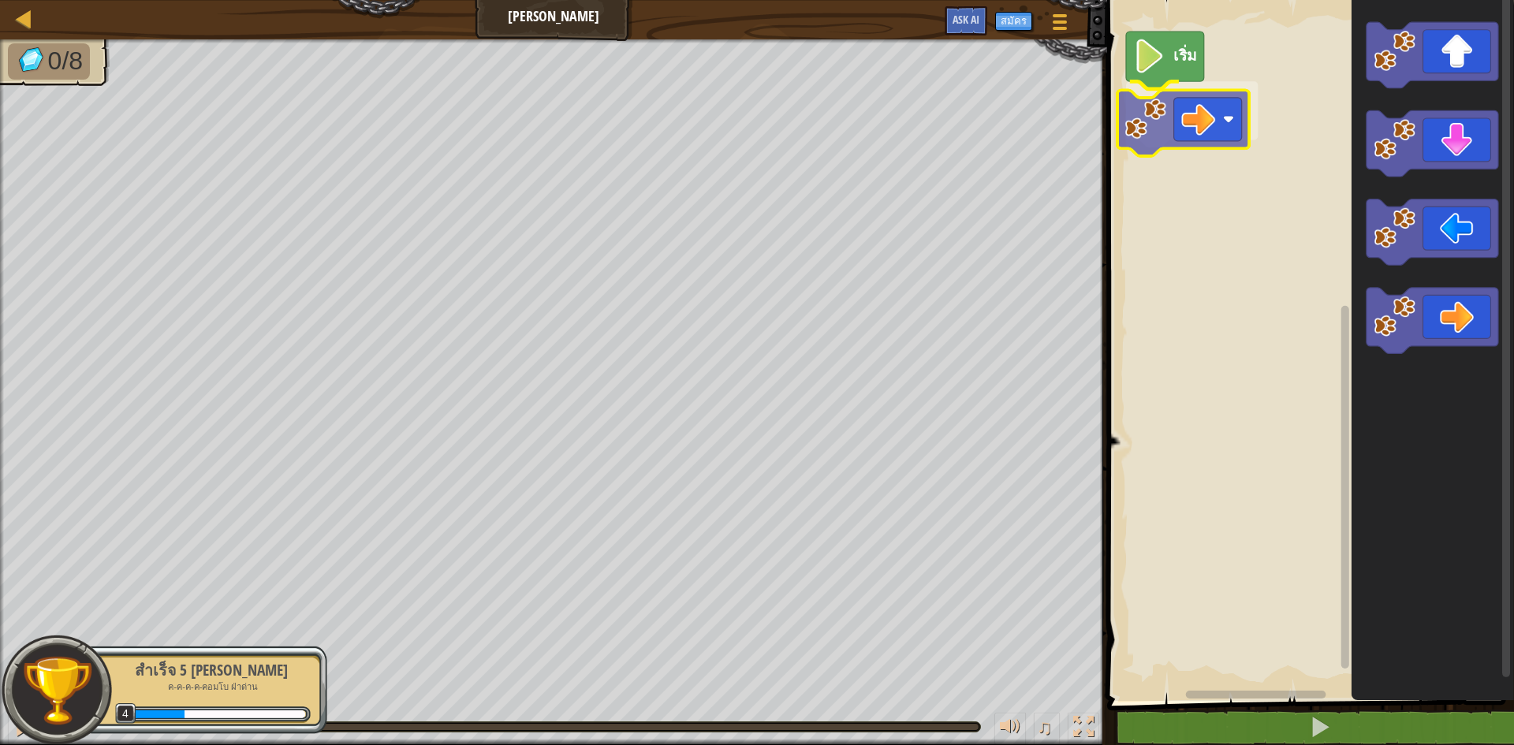
click at [1168, 118] on div "เริ่ม" at bounding box center [1308, 346] width 412 height 709
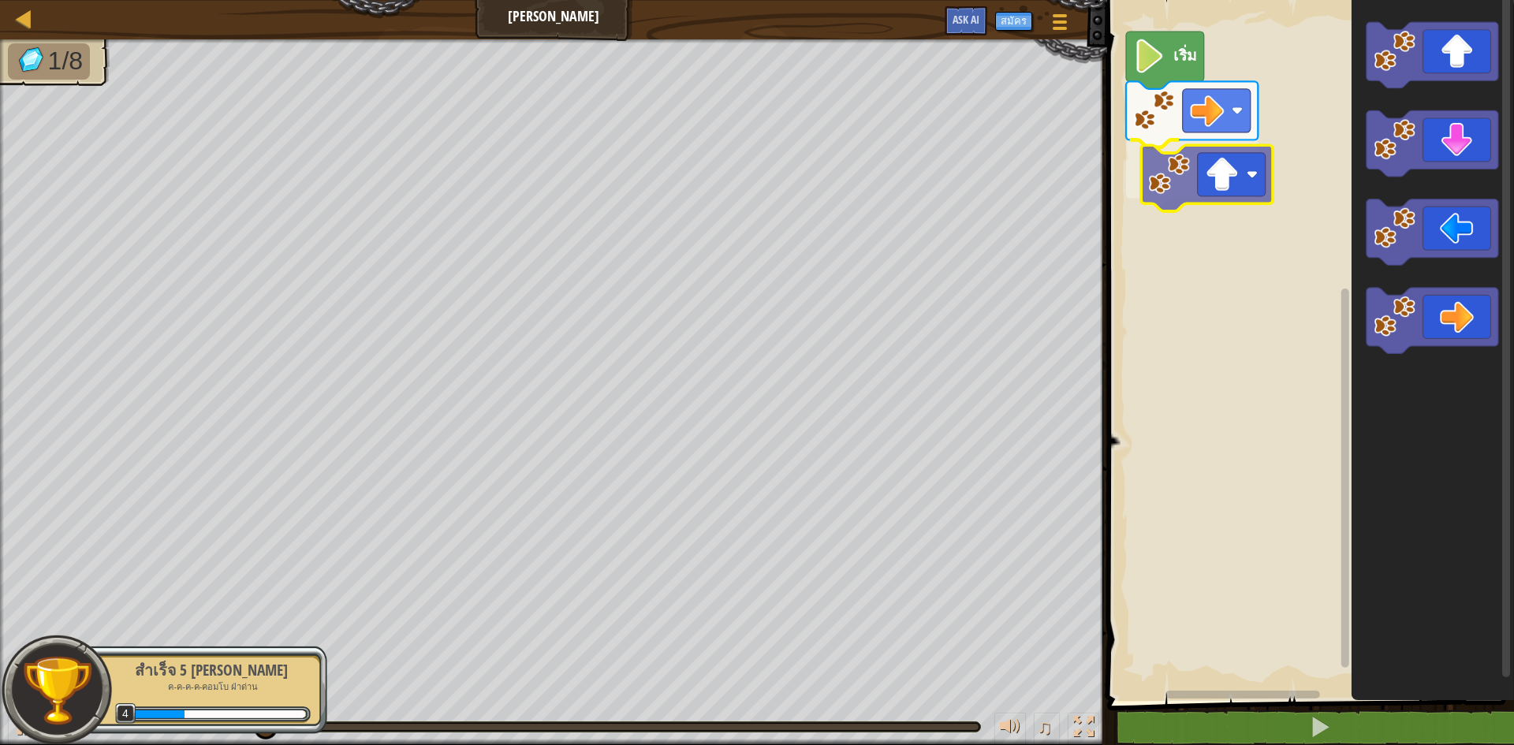
click at [1204, 199] on div "เริ่ม" at bounding box center [1308, 346] width 412 height 709
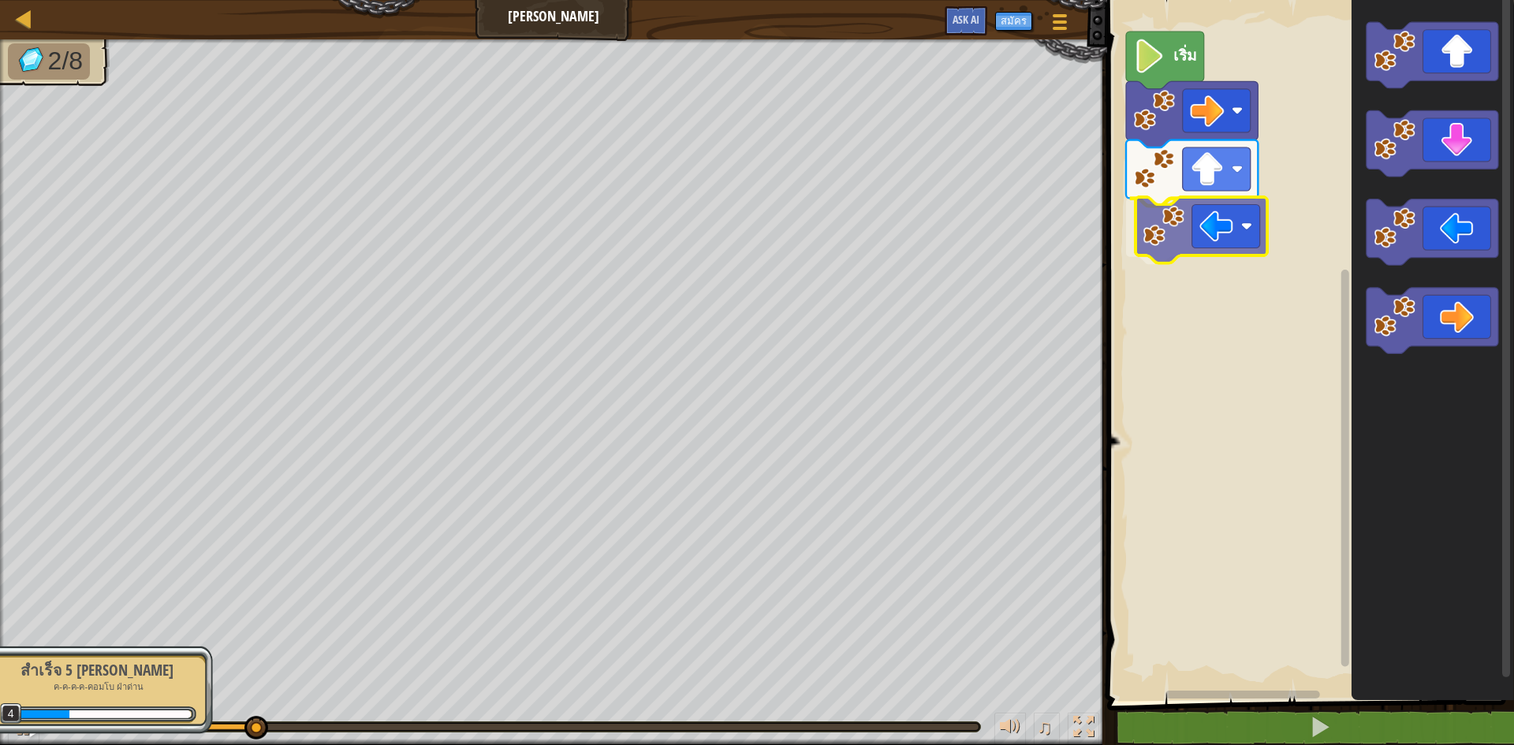
click at [1201, 216] on div "เริ่ม" at bounding box center [1308, 346] width 412 height 709
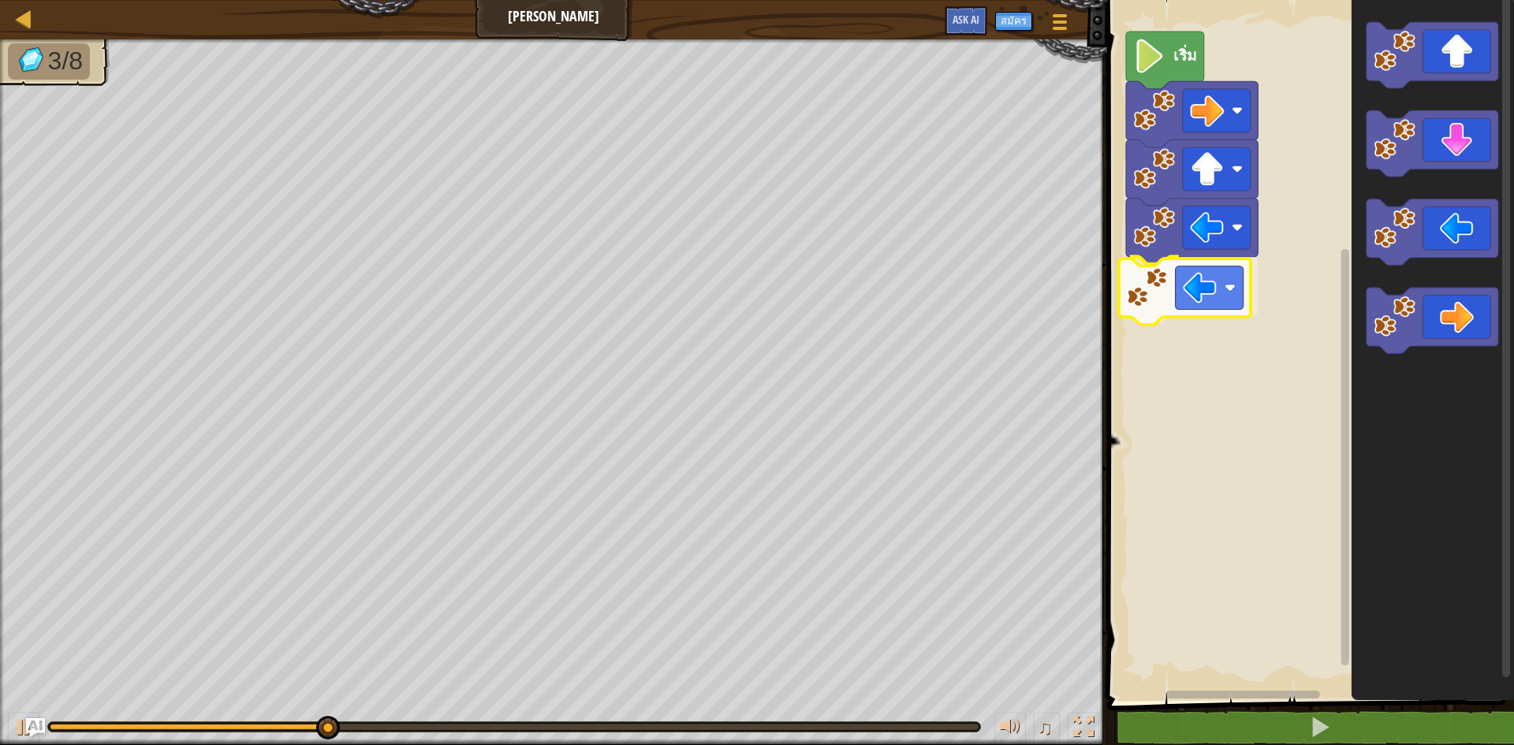
click at [1163, 296] on div "เริ่ม" at bounding box center [1308, 346] width 412 height 709
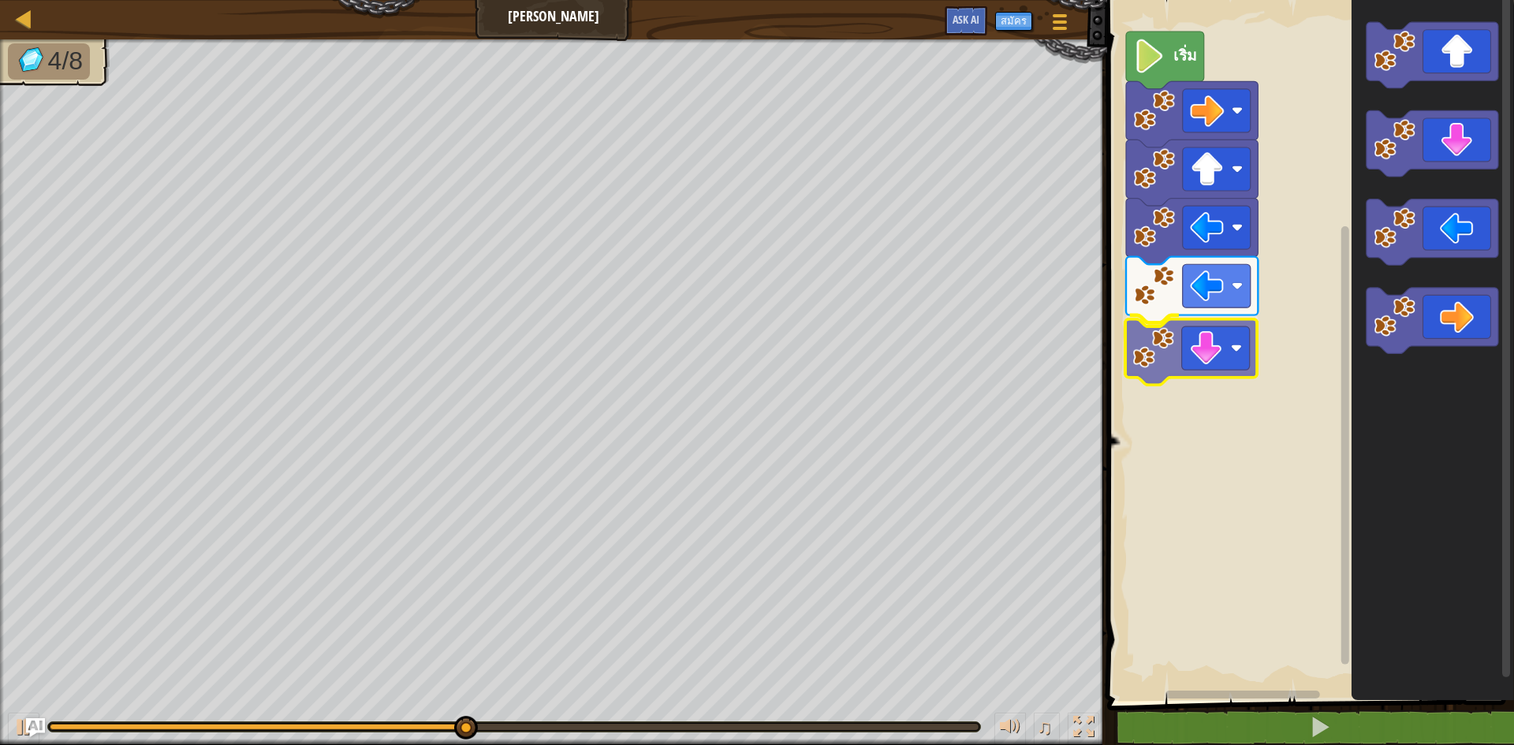
click at [1194, 370] on div "เริ่ม" at bounding box center [1308, 346] width 412 height 709
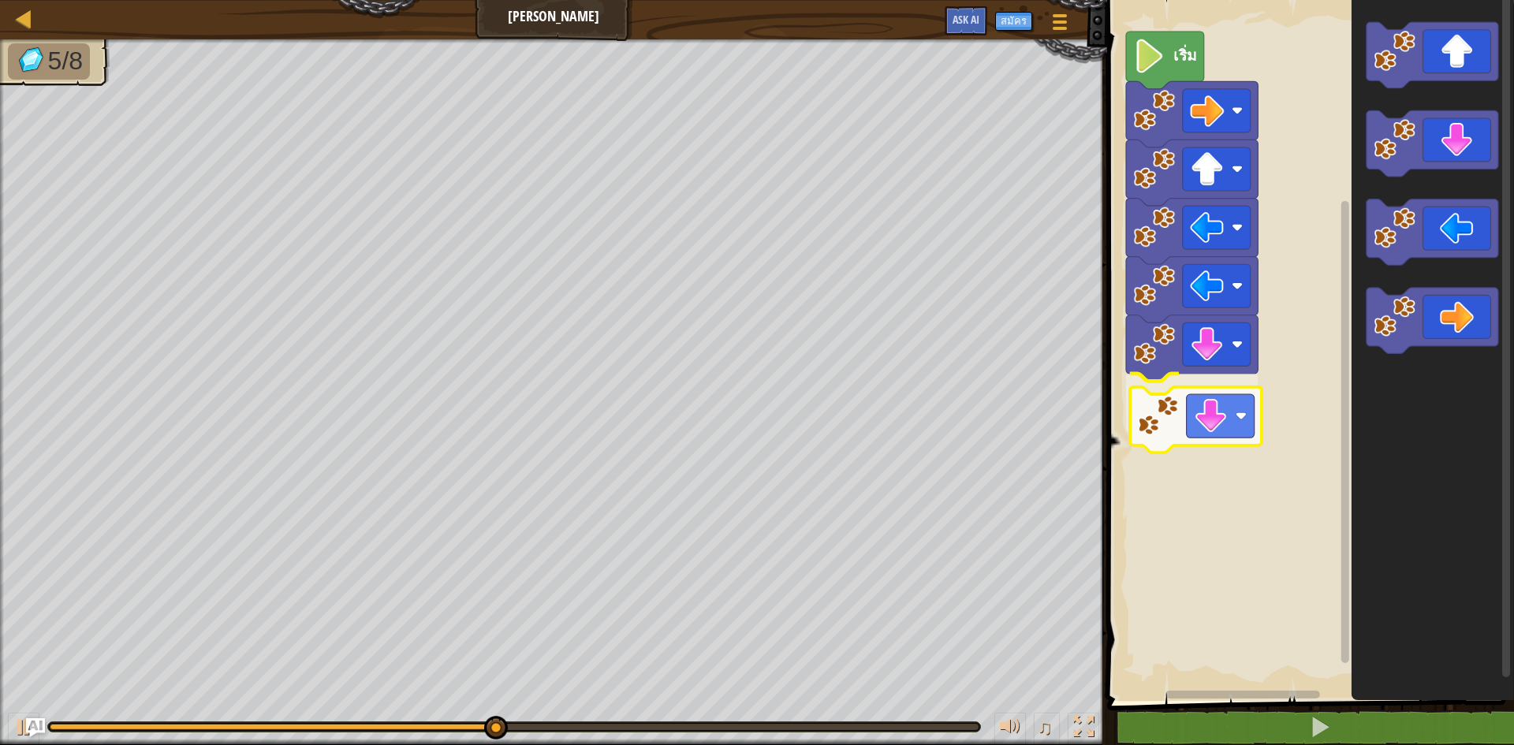
click at [1206, 441] on div "เริ่ม" at bounding box center [1308, 346] width 412 height 709
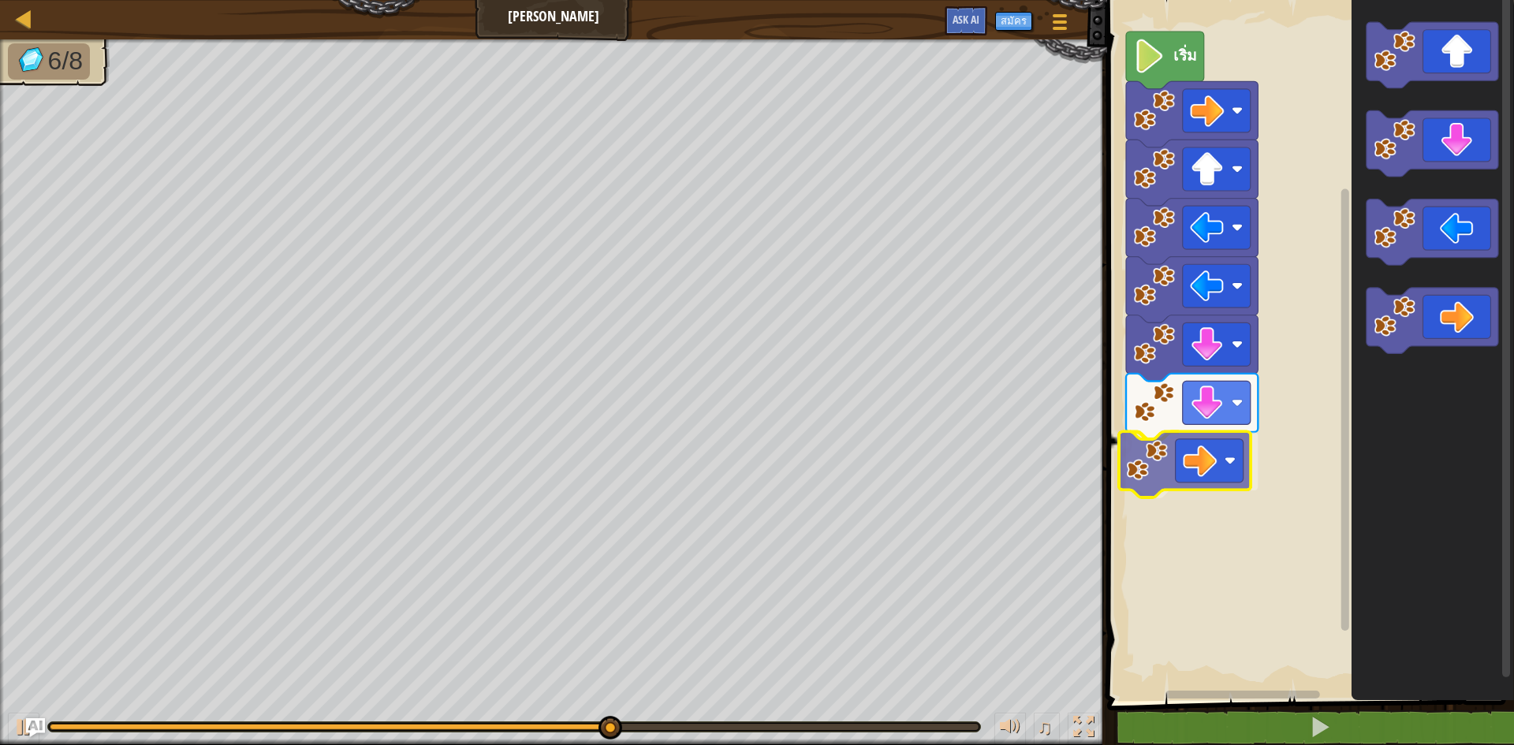
click at [1180, 462] on div "เริ่ม" at bounding box center [1308, 346] width 412 height 709
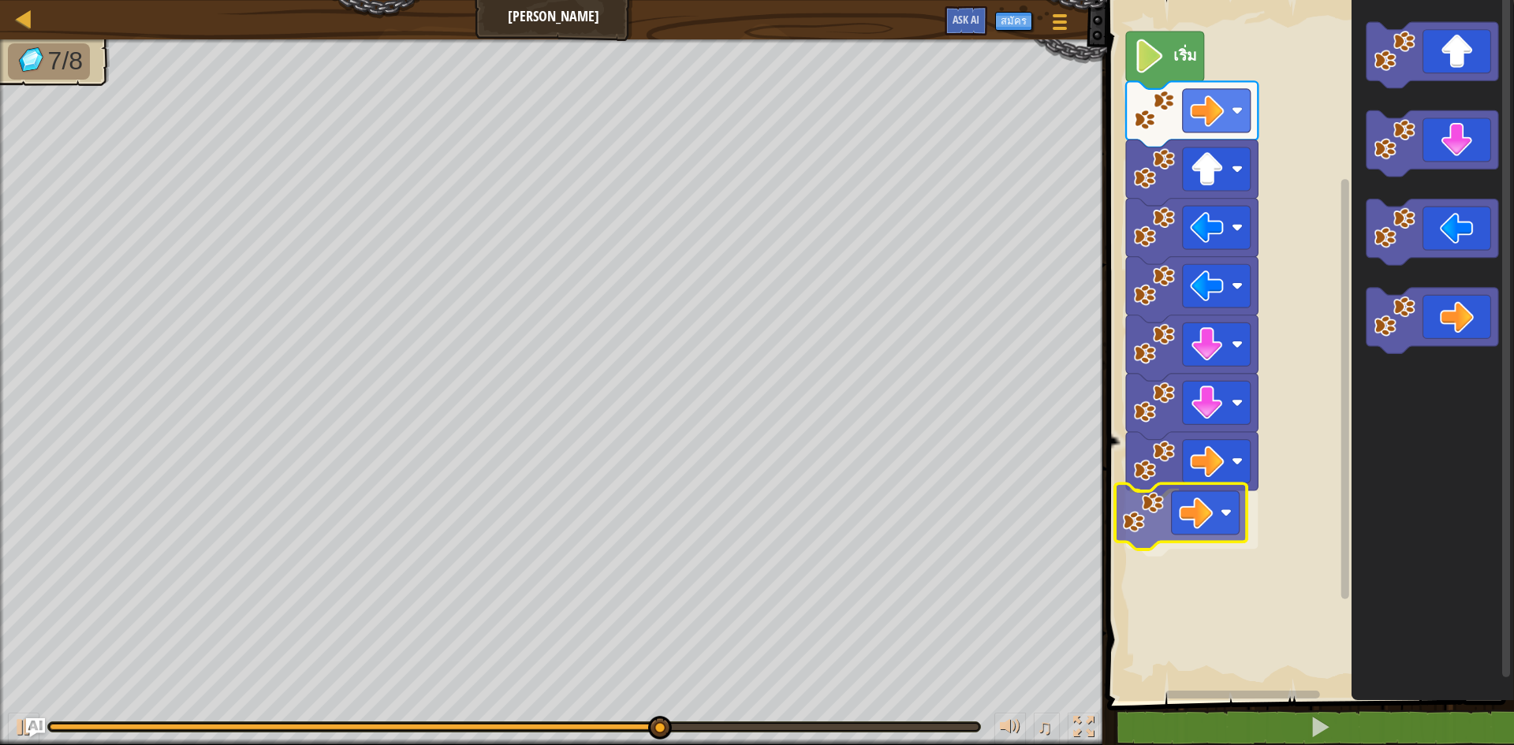
click at [1179, 533] on div "เริ่ม" at bounding box center [1308, 346] width 412 height 709
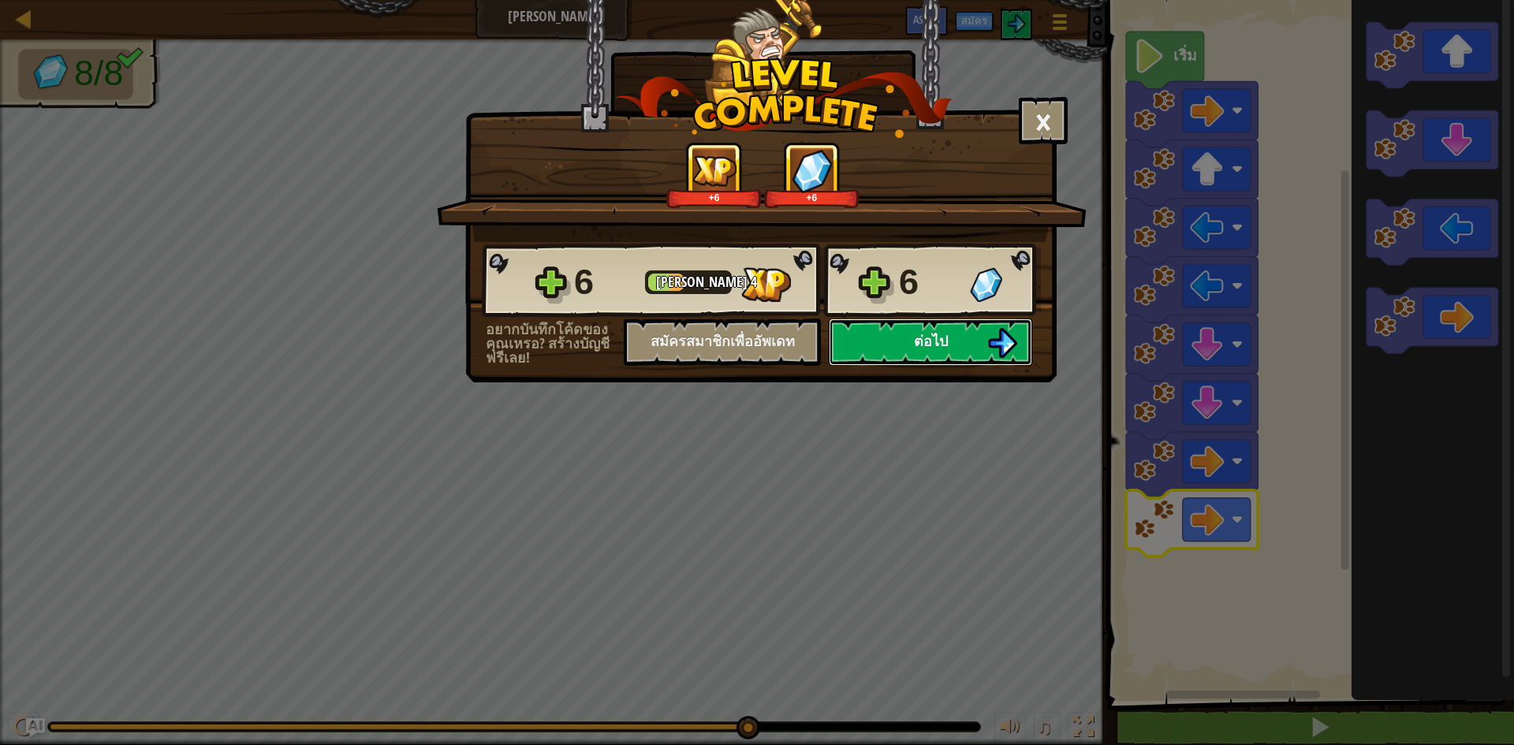
click at [975, 341] on button "ต่อไป" at bounding box center [930, 342] width 203 height 47
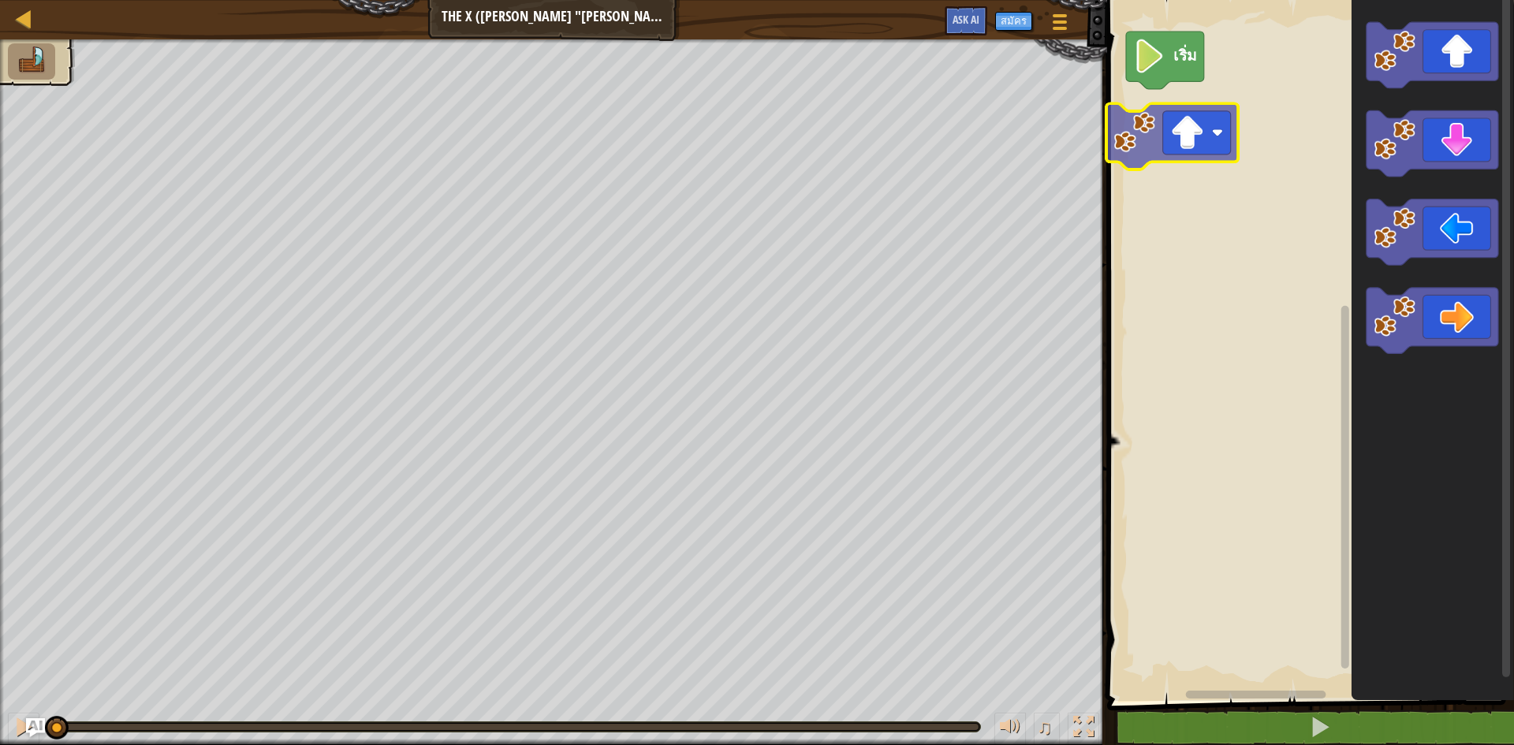
click at [1114, 124] on div "เริ่ม" at bounding box center [1308, 346] width 412 height 709
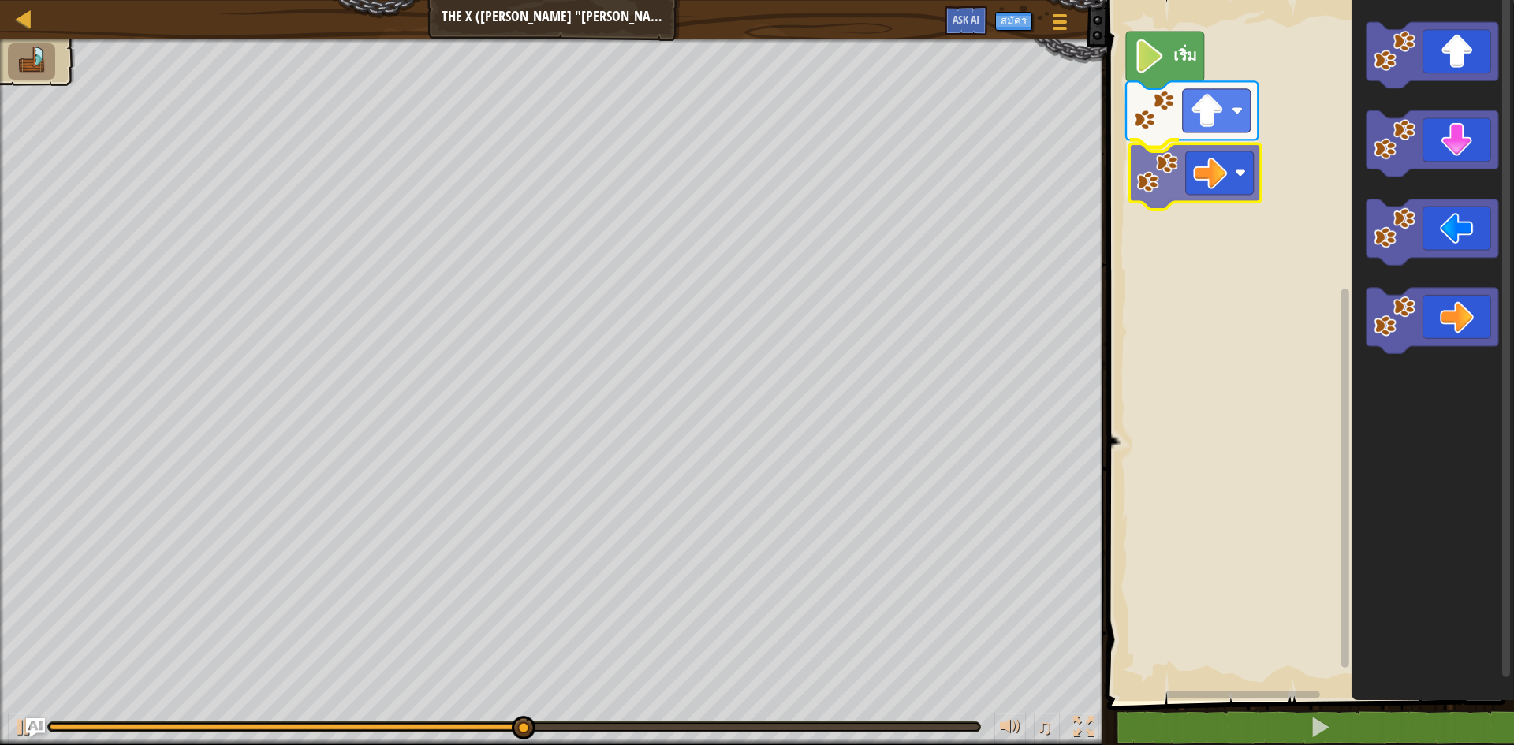
click at [1205, 170] on div "เริ่ม" at bounding box center [1308, 346] width 412 height 709
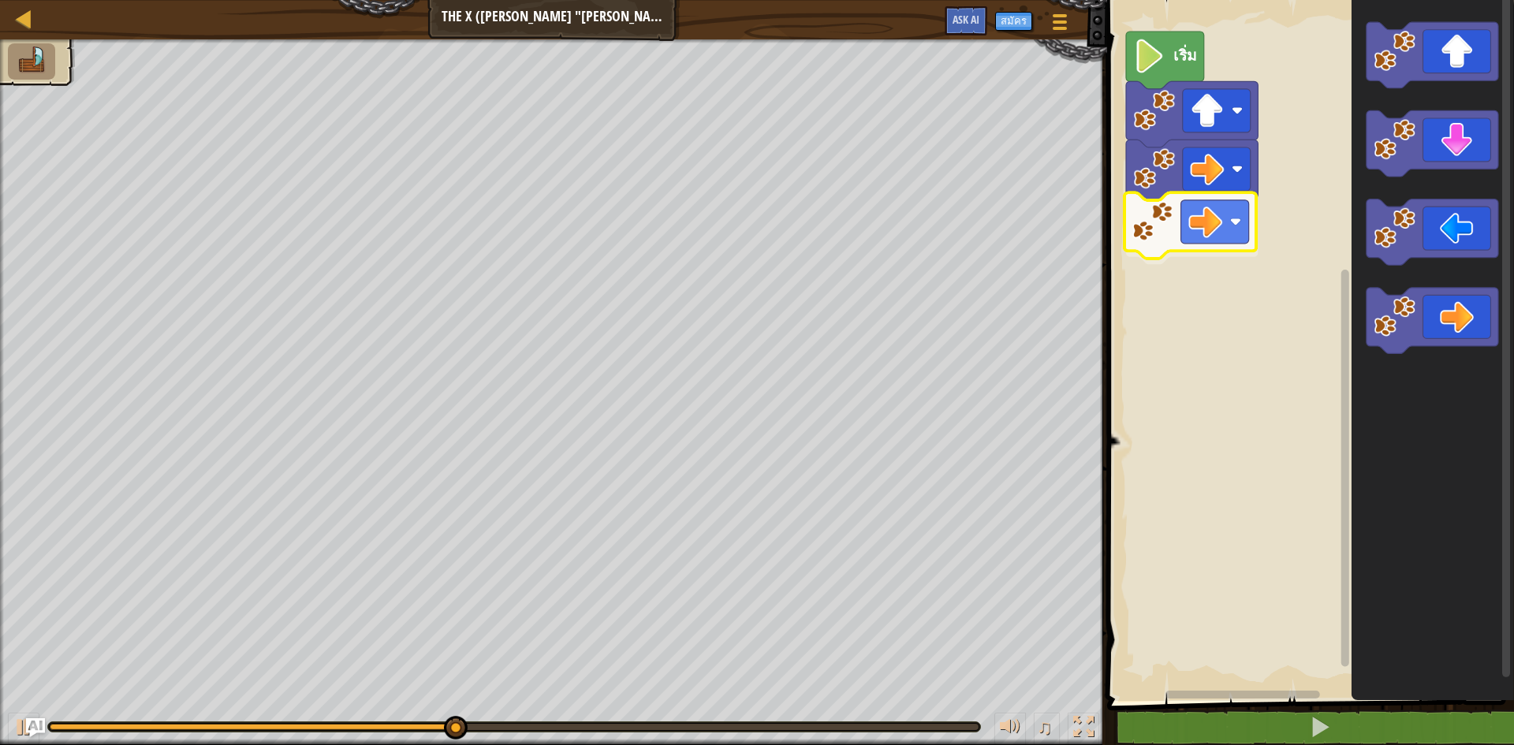
click at [1226, 244] on div "เริ่ม" at bounding box center [1308, 346] width 412 height 709
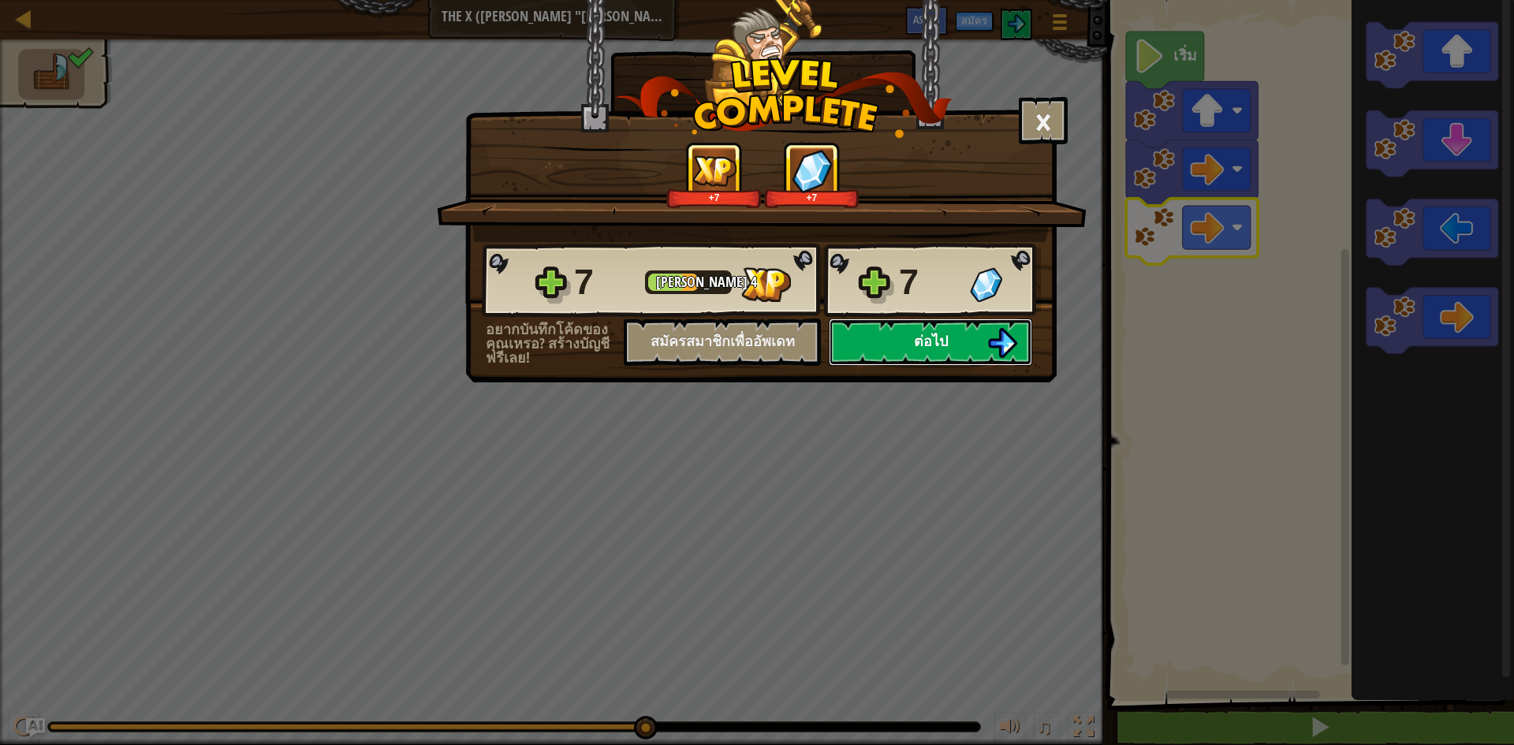
click at [950, 340] on button "ต่อไป" at bounding box center [930, 342] width 203 height 47
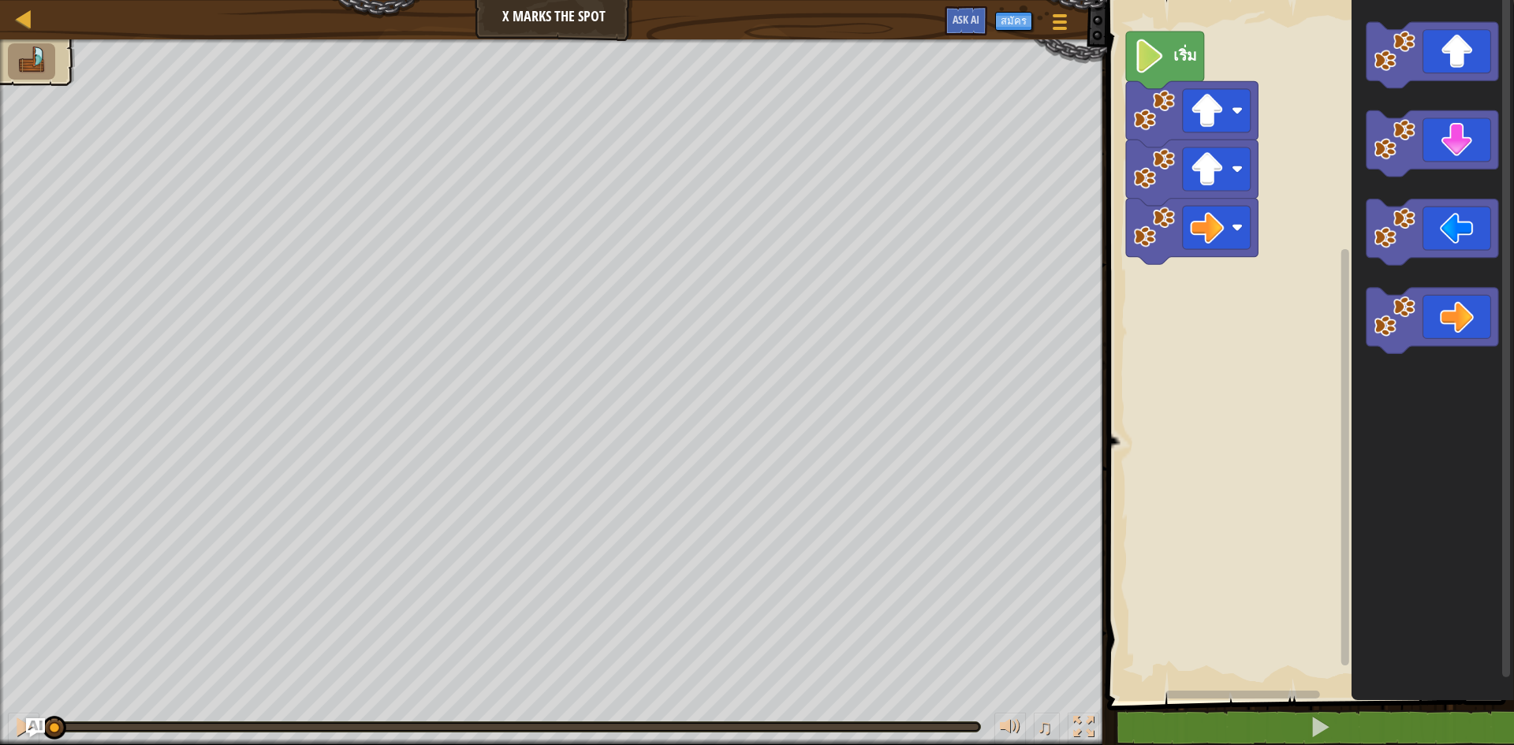
click at [1161, 54] on image "พื้นที่ทำงาน Blockly" at bounding box center [1150, 56] width 32 height 34
click at [1168, 55] on icon "พื้นที่ทำงาน Blockly" at bounding box center [1165, 61] width 78 height 58
click at [1175, 64] on text "เริ่ม" at bounding box center [1185, 54] width 24 height 21
click at [1158, 49] on image "พื้นที่ทำงาน Blockly" at bounding box center [1150, 56] width 32 height 34
click at [1215, 311] on div "เริ่ม" at bounding box center [1308, 346] width 412 height 709
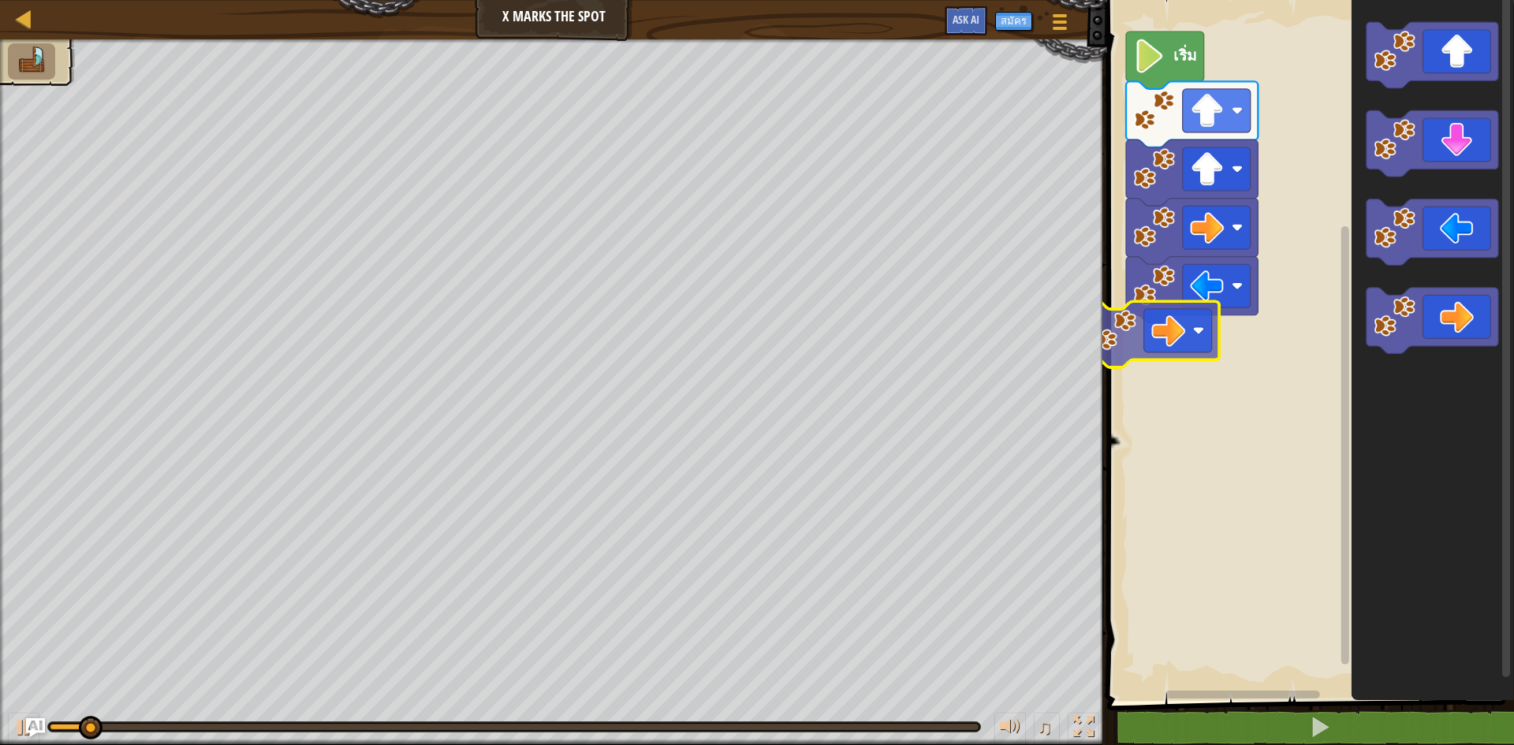
click at [1116, 348] on div "เริ่ม" at bounding box center [1308, 346] width 412 height 709
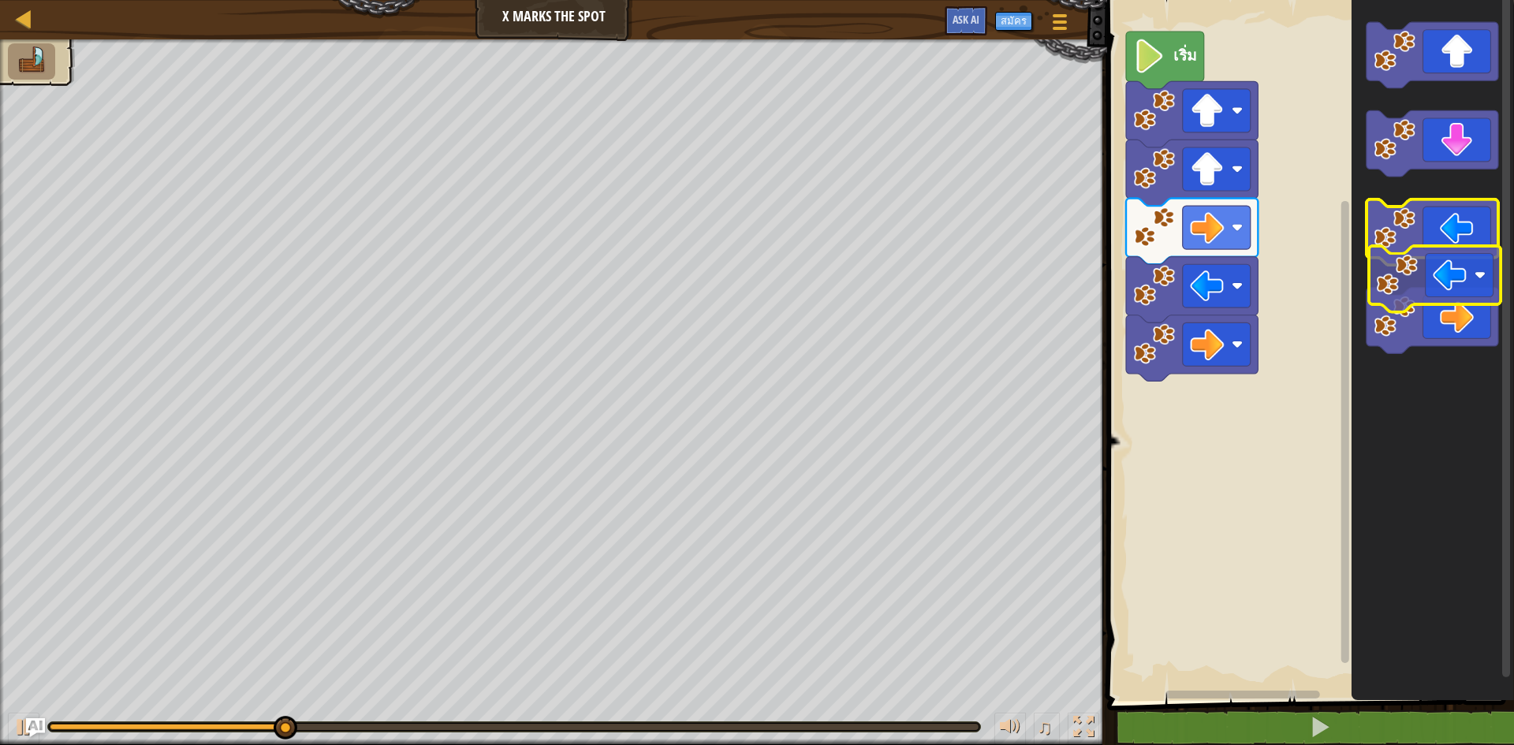
click at [1494, 209] on icon "พื้นที่ทำงาน Blockly" at bounding box center [1432, 232] width 132 height 66
